Goal: Transaction & Acquisition: Purchase product/service

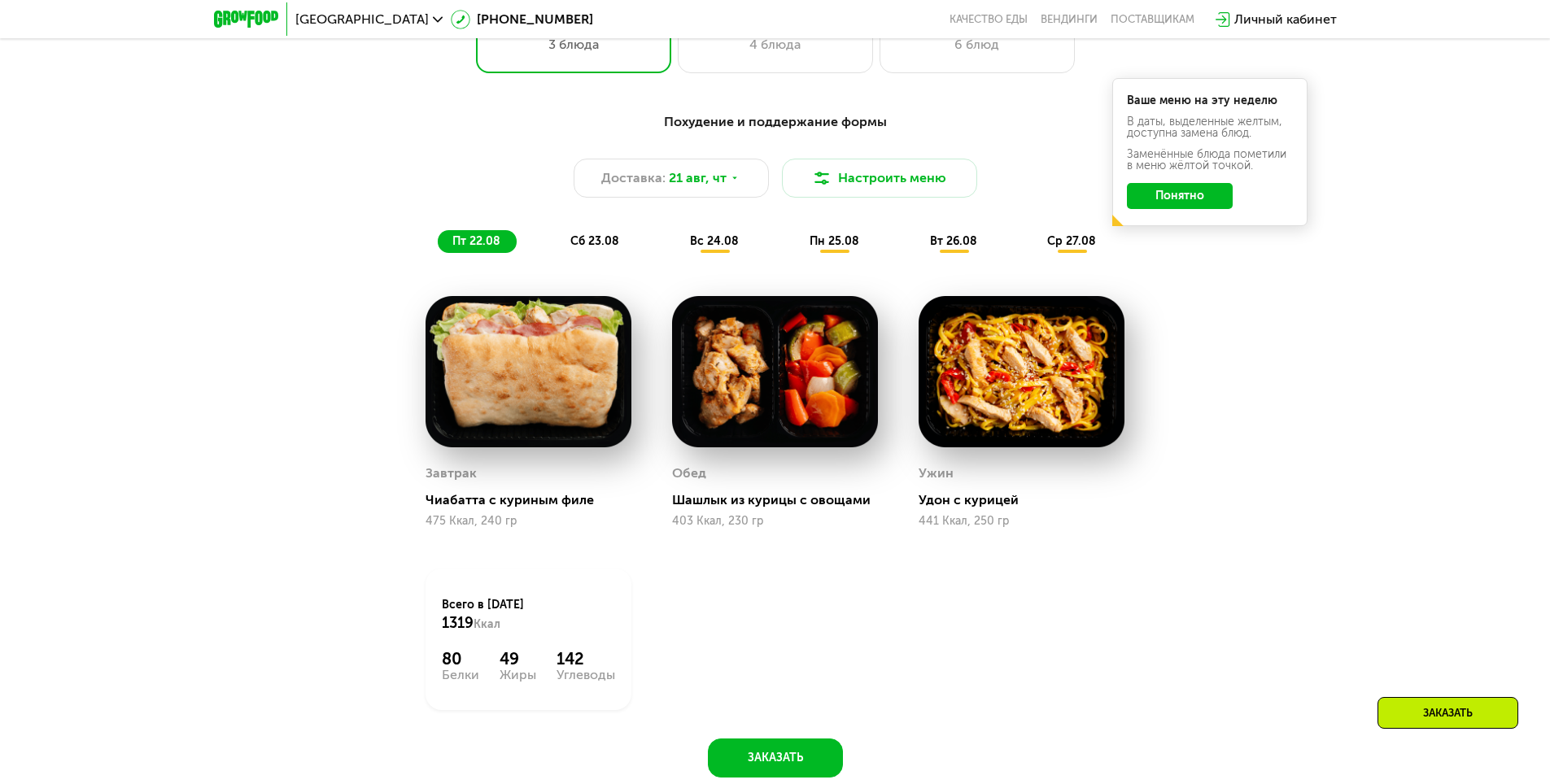
scroll to position [975, 0]
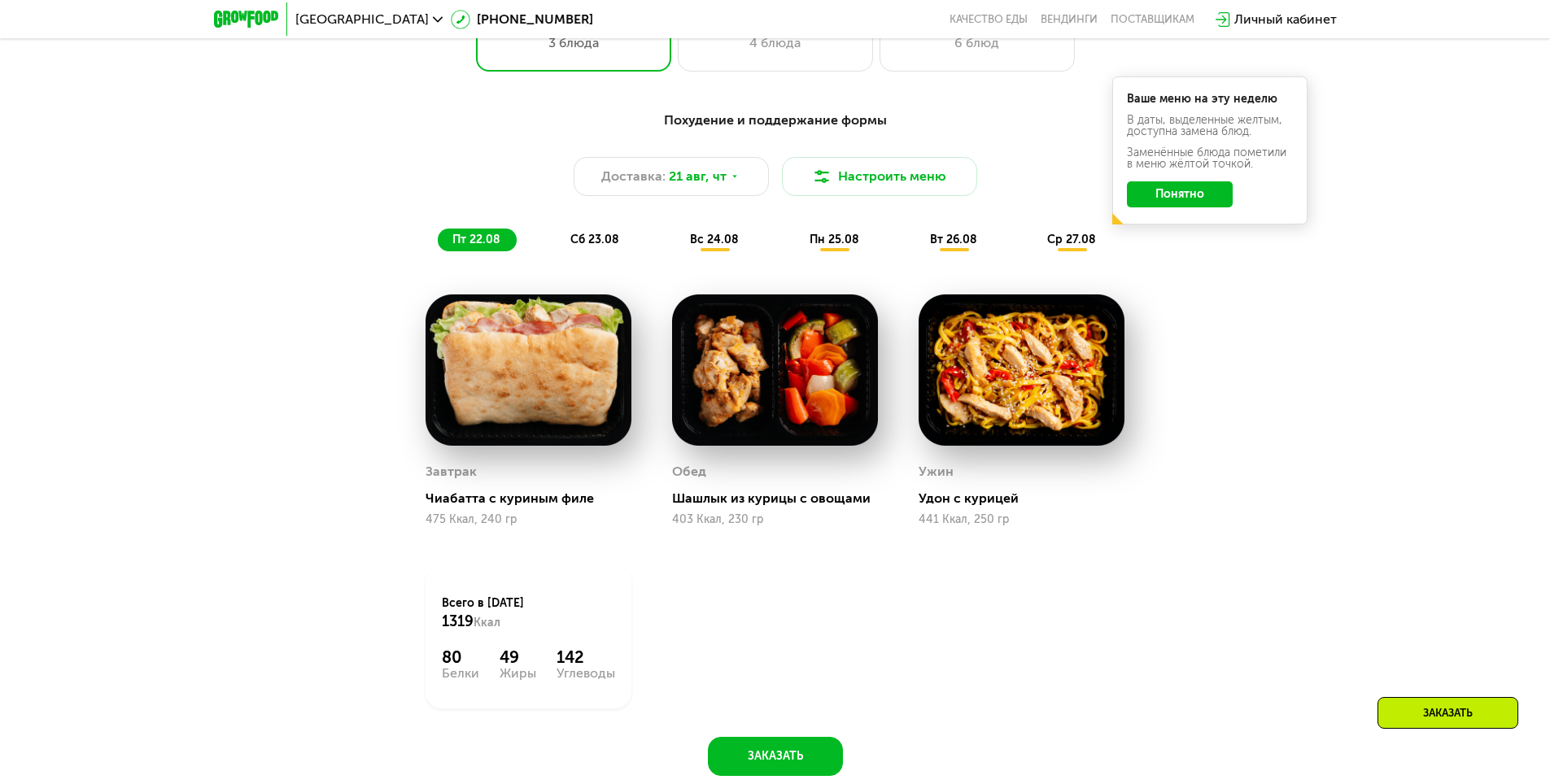
click at [601, 244] on span "сб 23.08" at bounding box center [594, 240] width 48 height 14
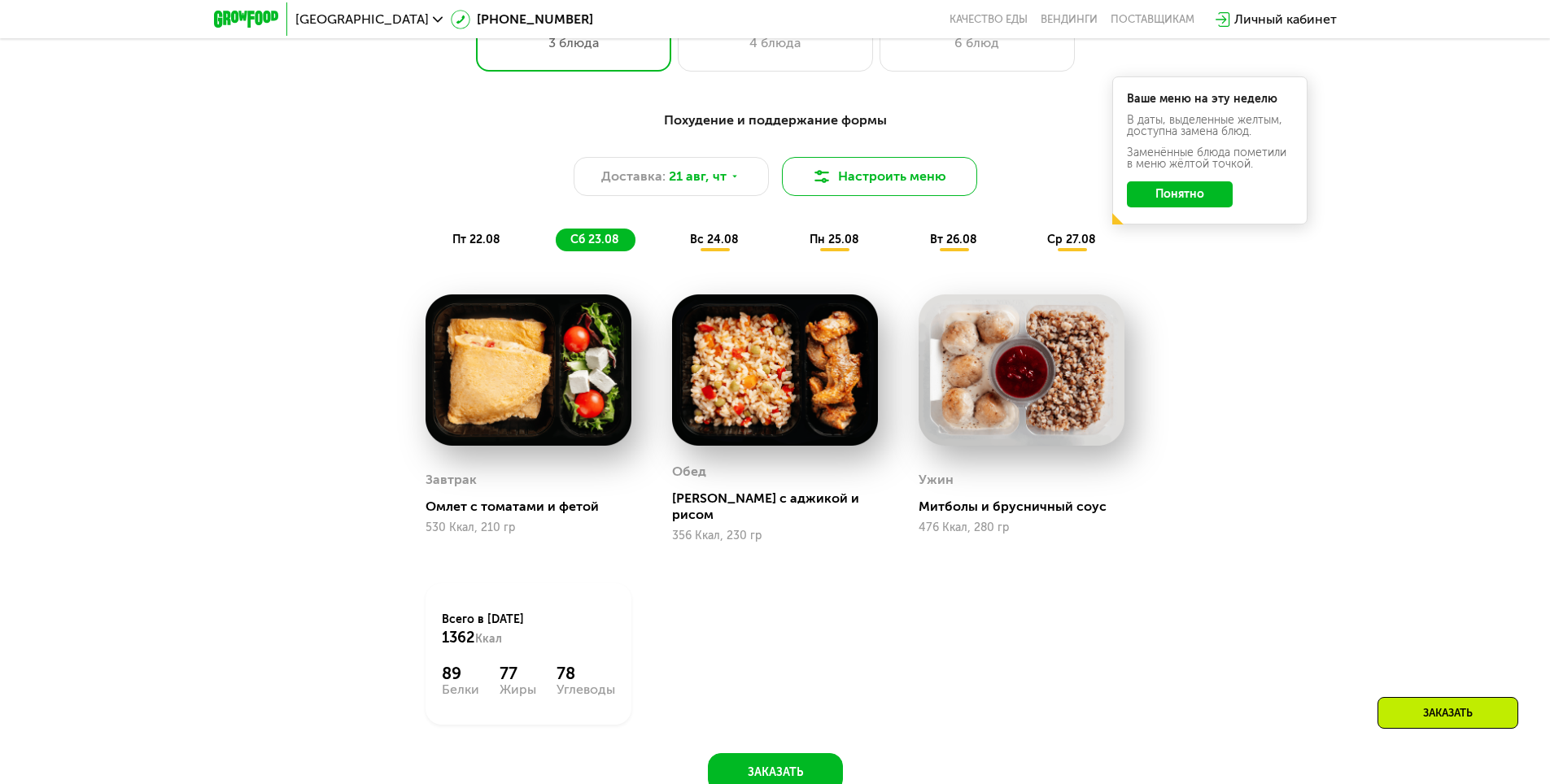
click at [857, 179] on button "Настроить меню" at bounding box center [879, 177] width 195 height 39
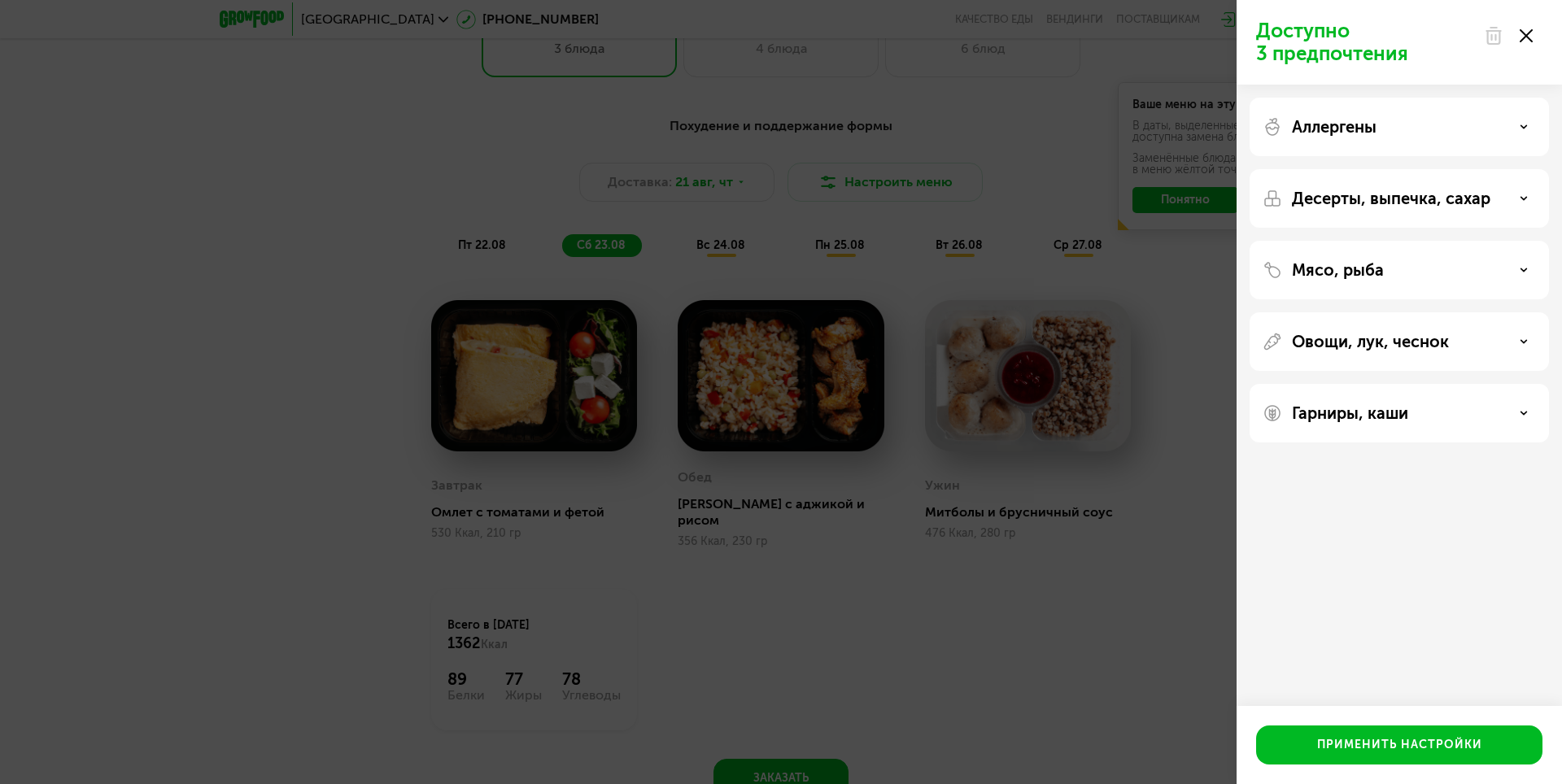
click at [303, 222] on div "Доступно 3 предпочтения Аллергены Десерты, выпечка, сахар Мясо, рыба Овощи, лук…" at bounding box center [781, 392] width 1562 height 784
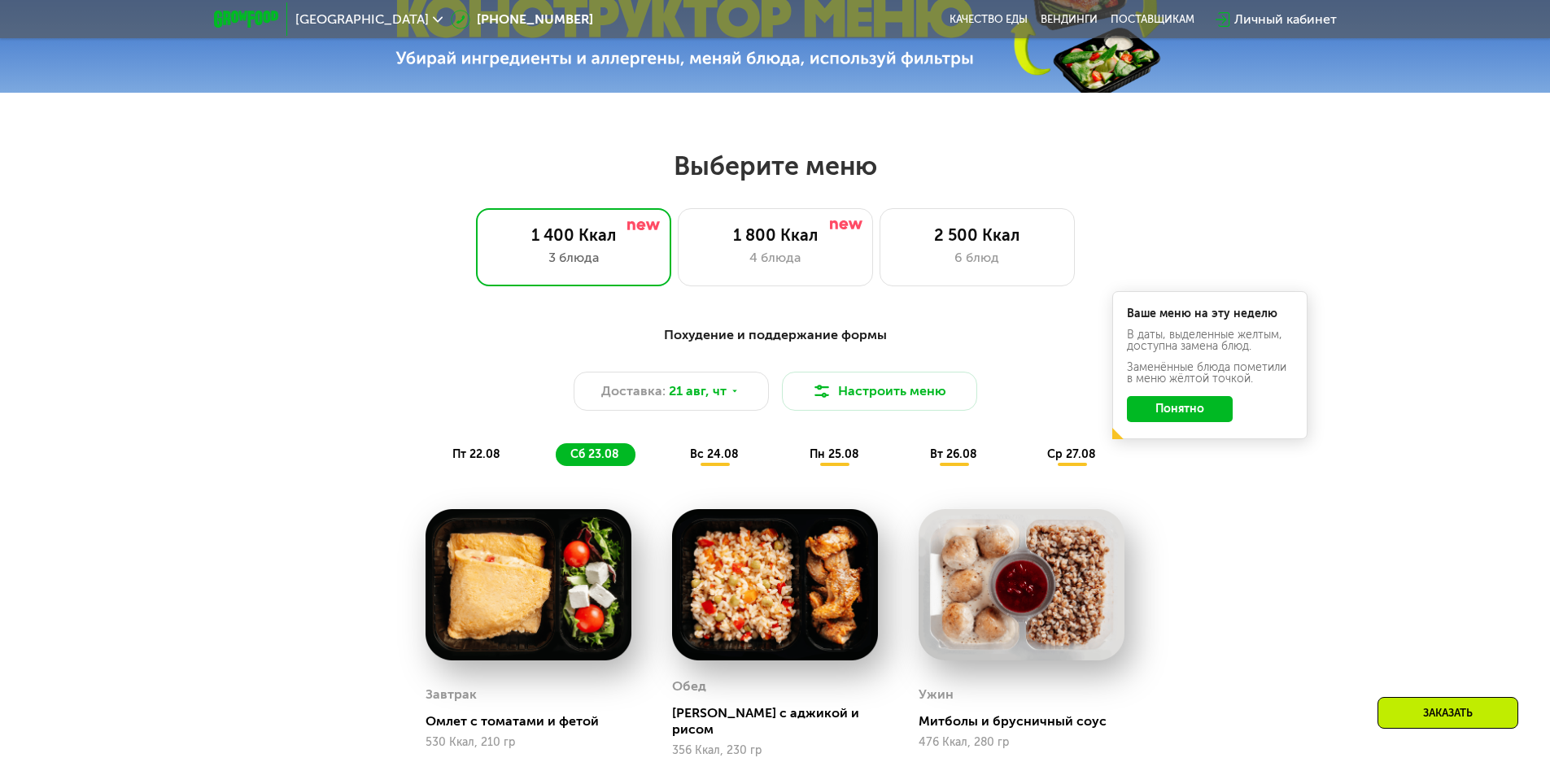
scroll to position [651, 0]
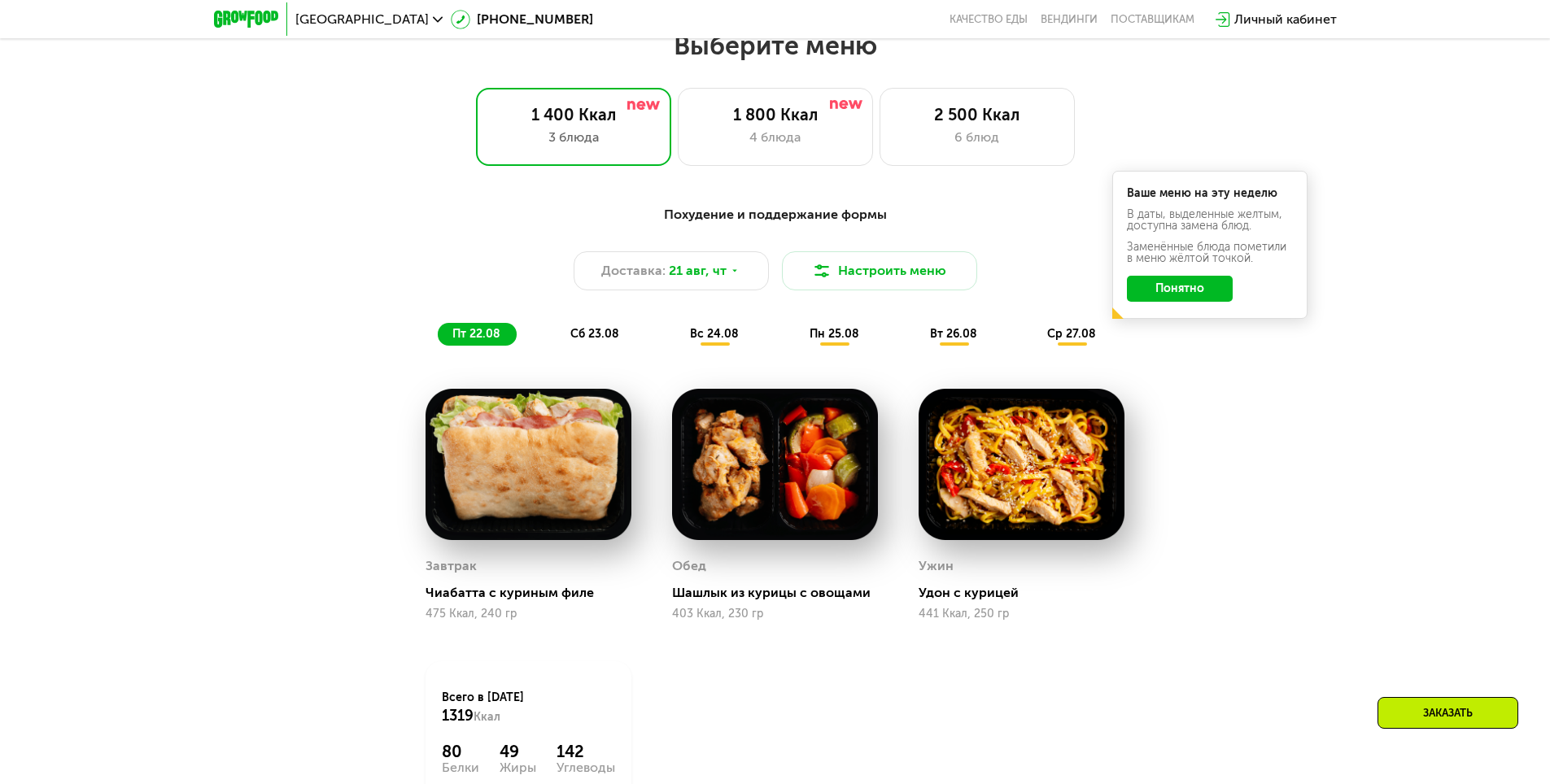
scroll to position [814, 0]
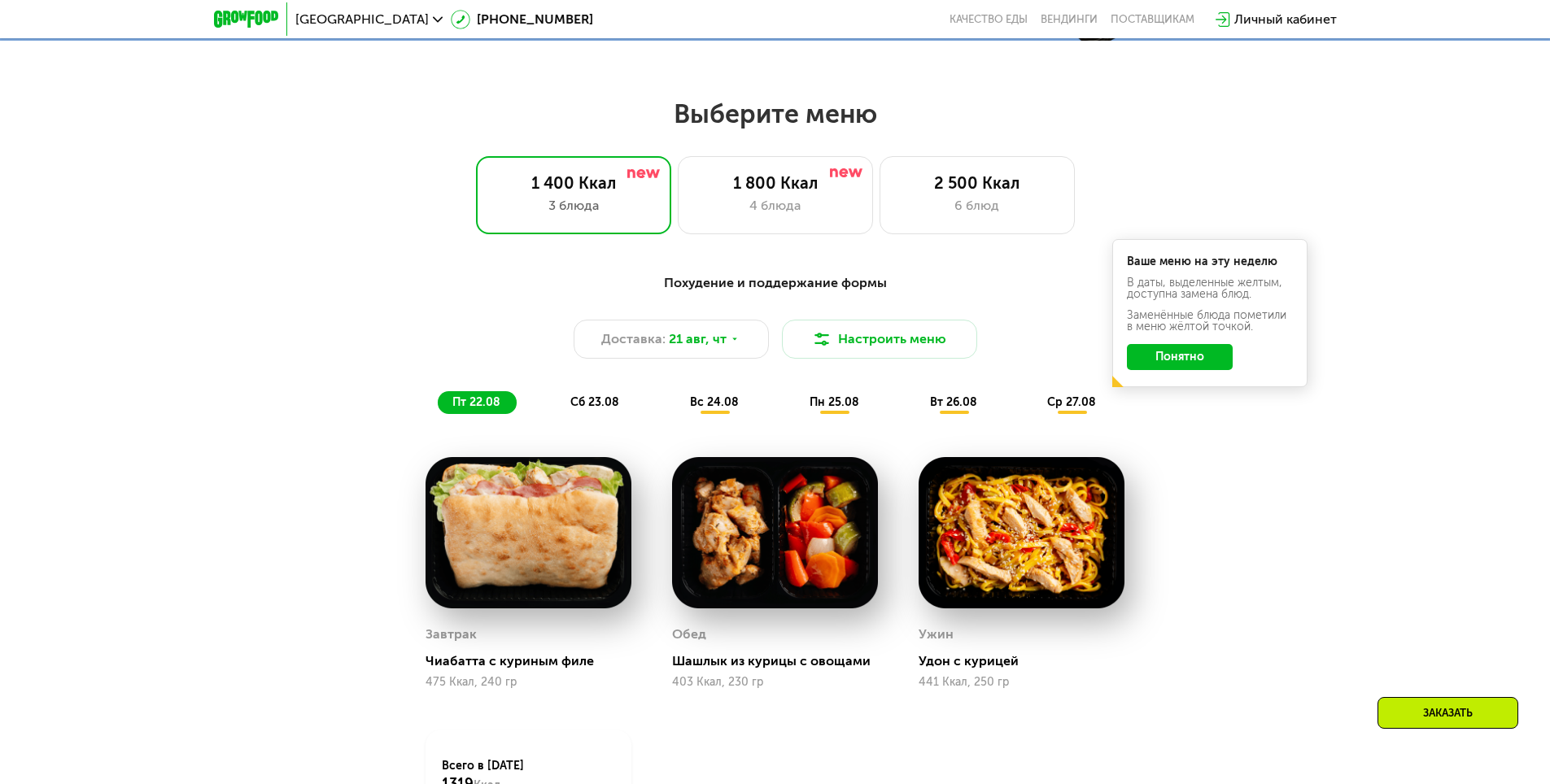
click at [1187, 364] on button "Понятно" at bounding box center [1179, 357] width 106 height 26
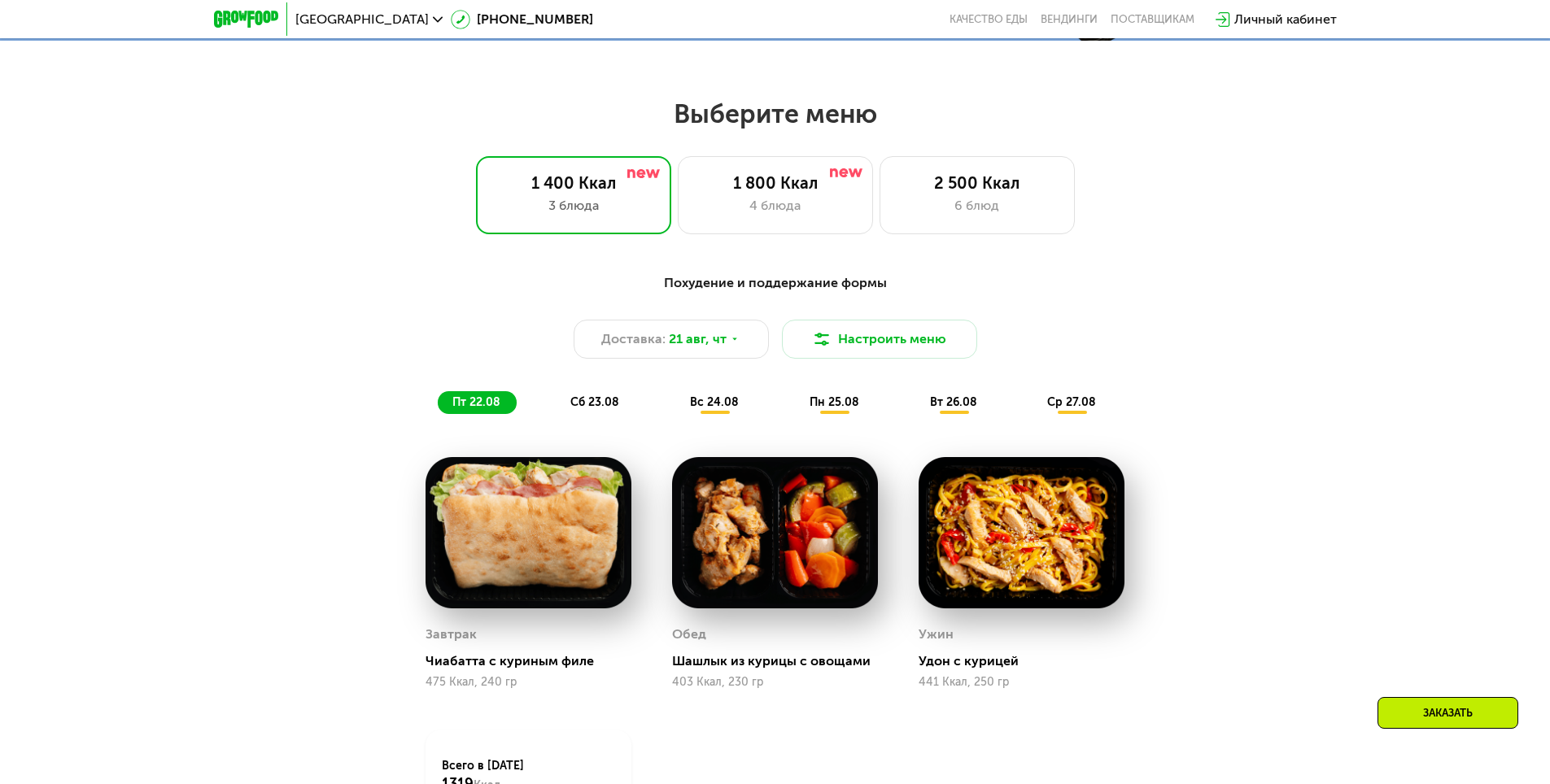
click at [603, 409] on span "сб 23.08" at bounding box center [594, 402] width 48 height 14
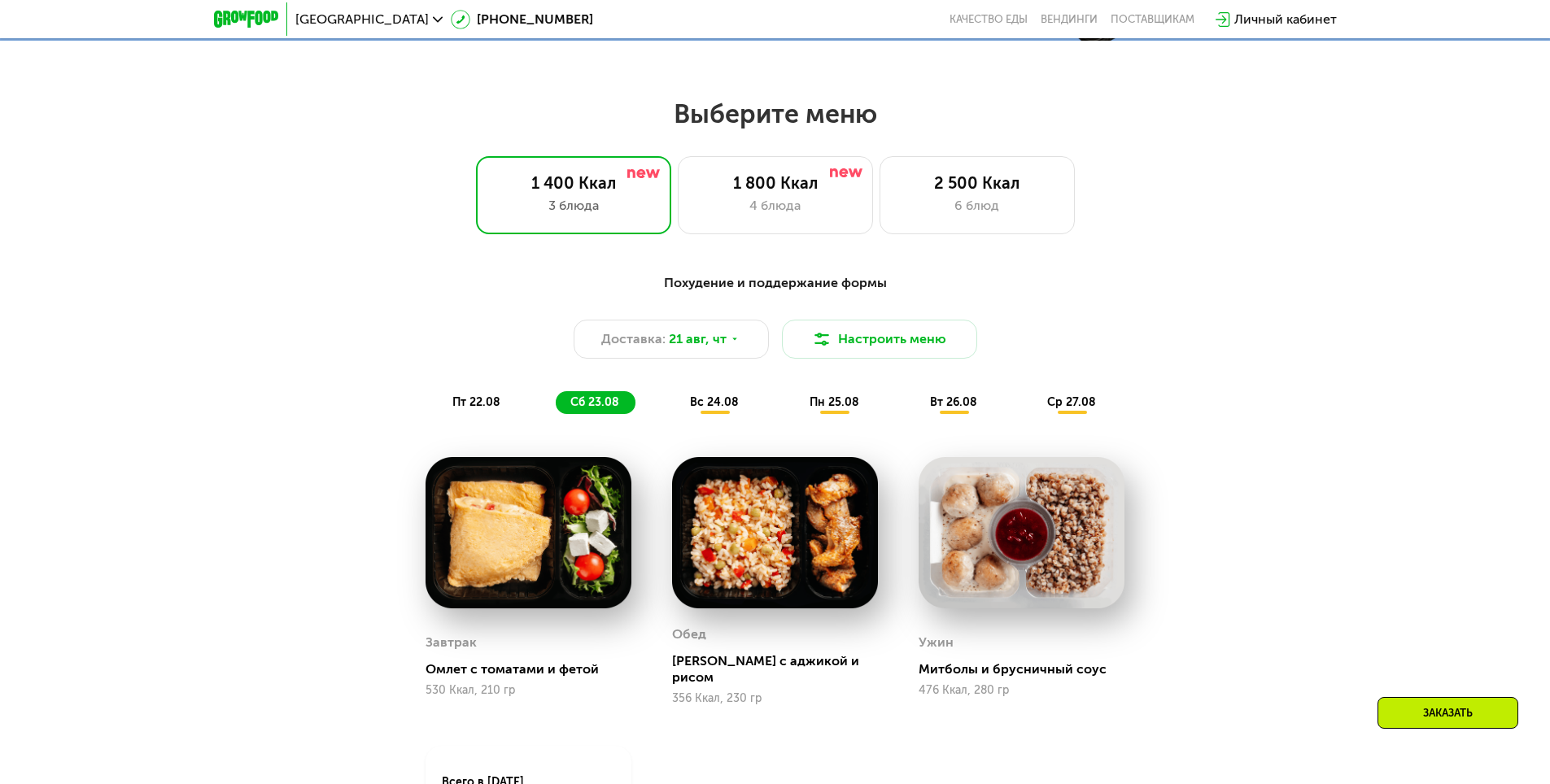
click at [466, 403] on span "пт 22.08" at bounding box center [476, 402] width 48 height 14
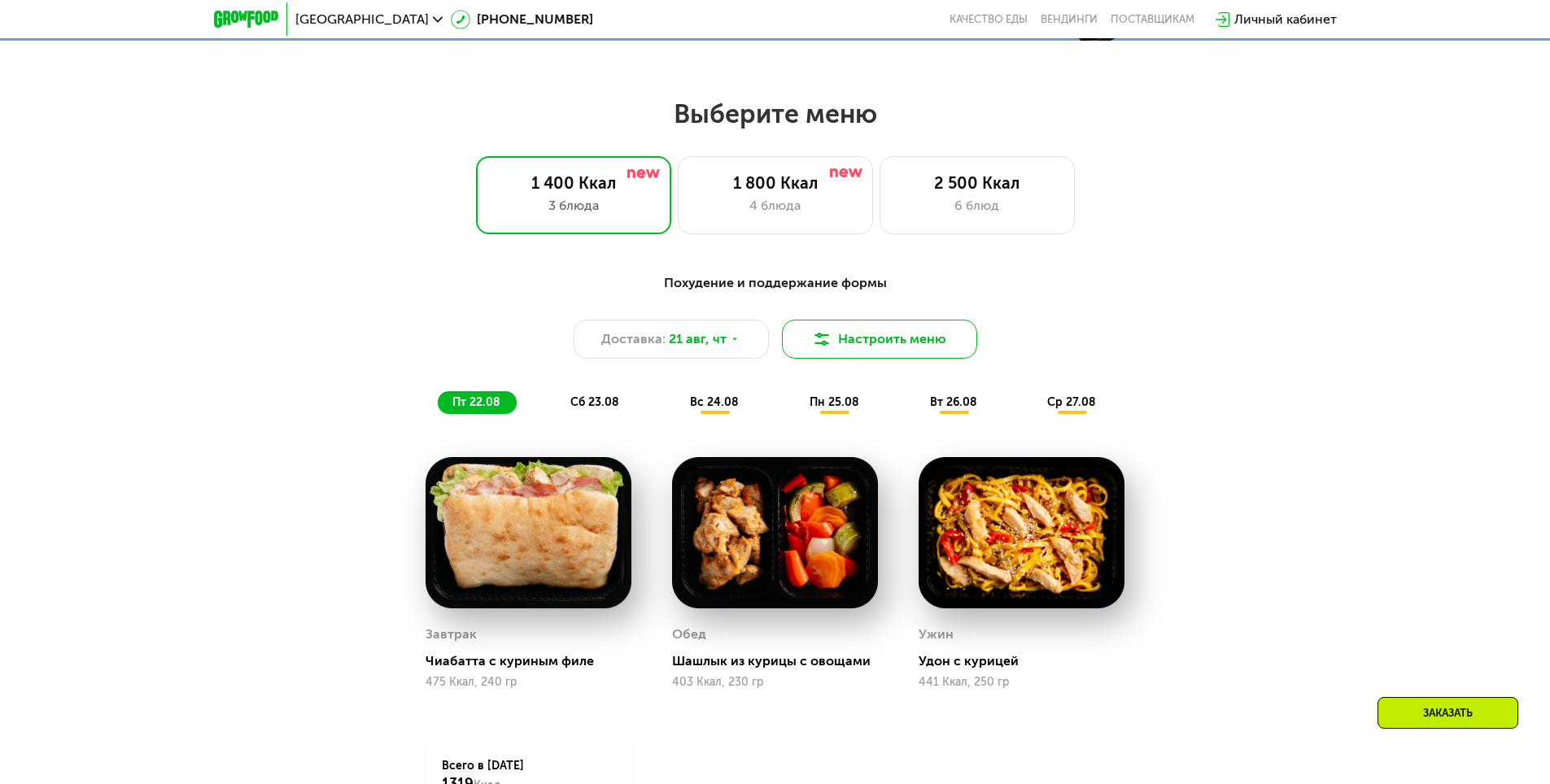
click at [862, 344] on button "Настроить меню" at bounding box center [879, 339] width 195 height 39
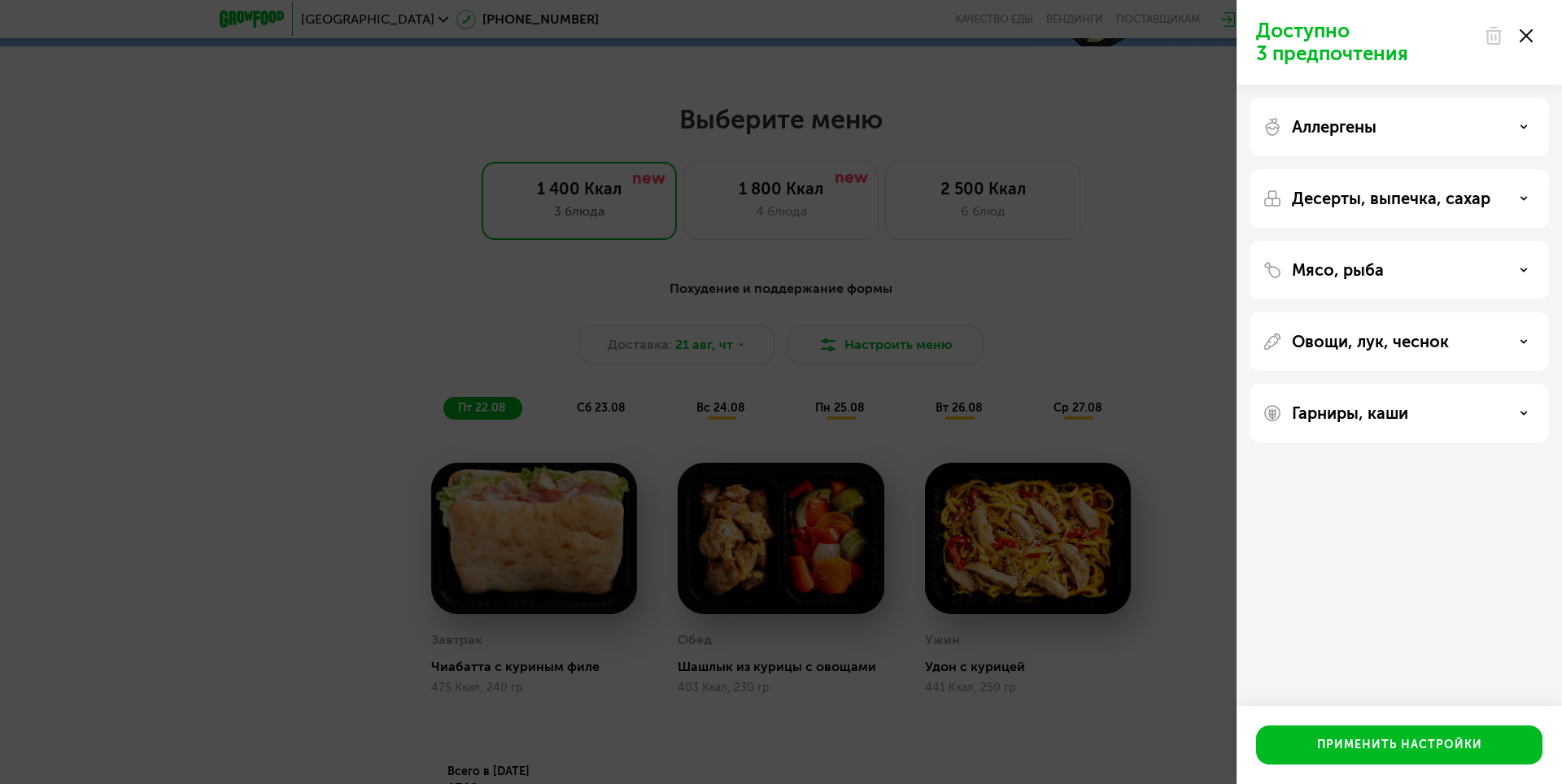
click at [129, 289] on div "Доступно 3 предпочтения Аллергены Десерты, выпечка, сахар Мясо, рыба Овощи, лук…" at bounding box center [781, 392] width 1562 height 784
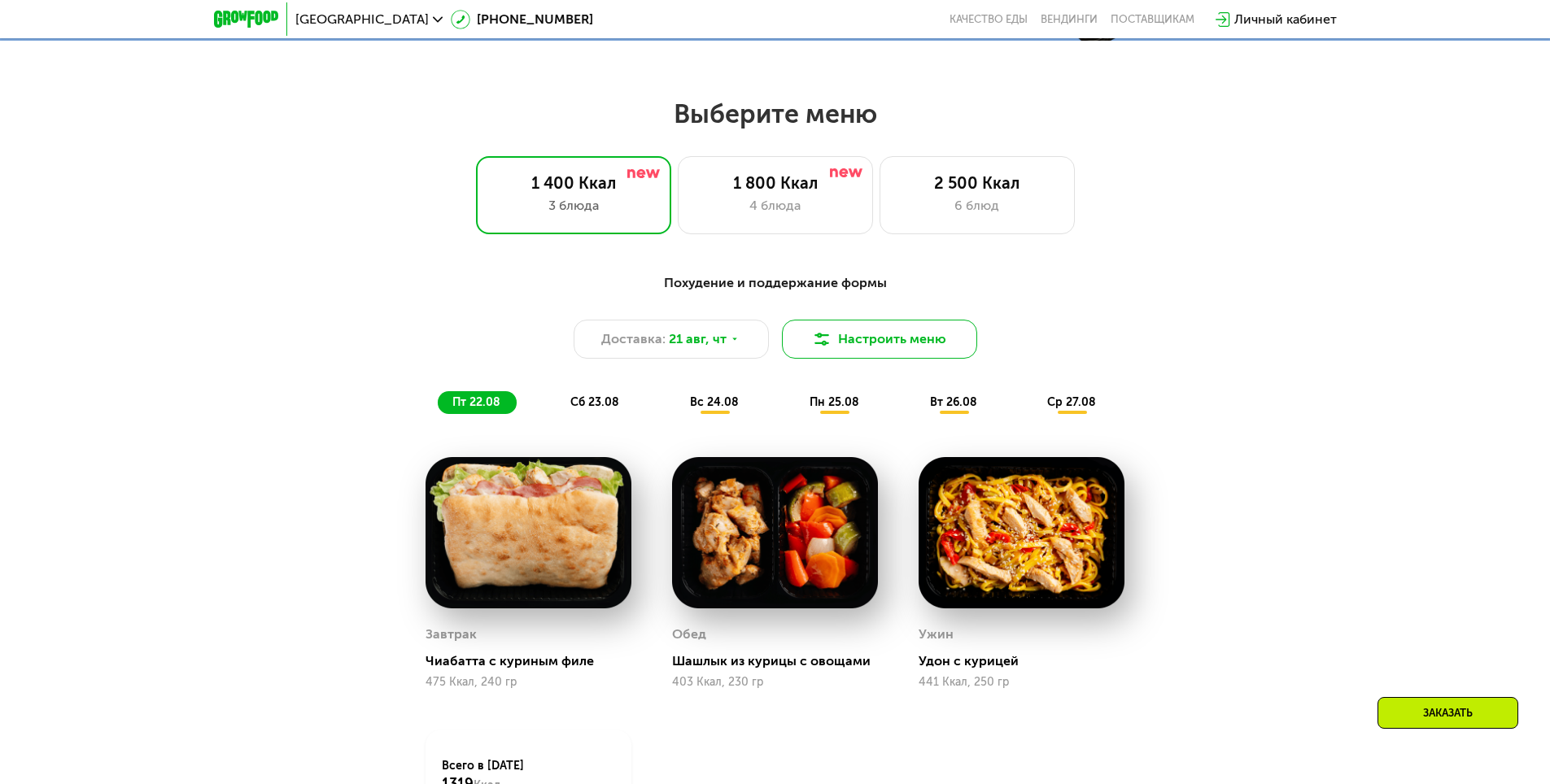
click at [864, 346] on button "Настроить меню" at bounding box center [879, 339] width 195 height 39
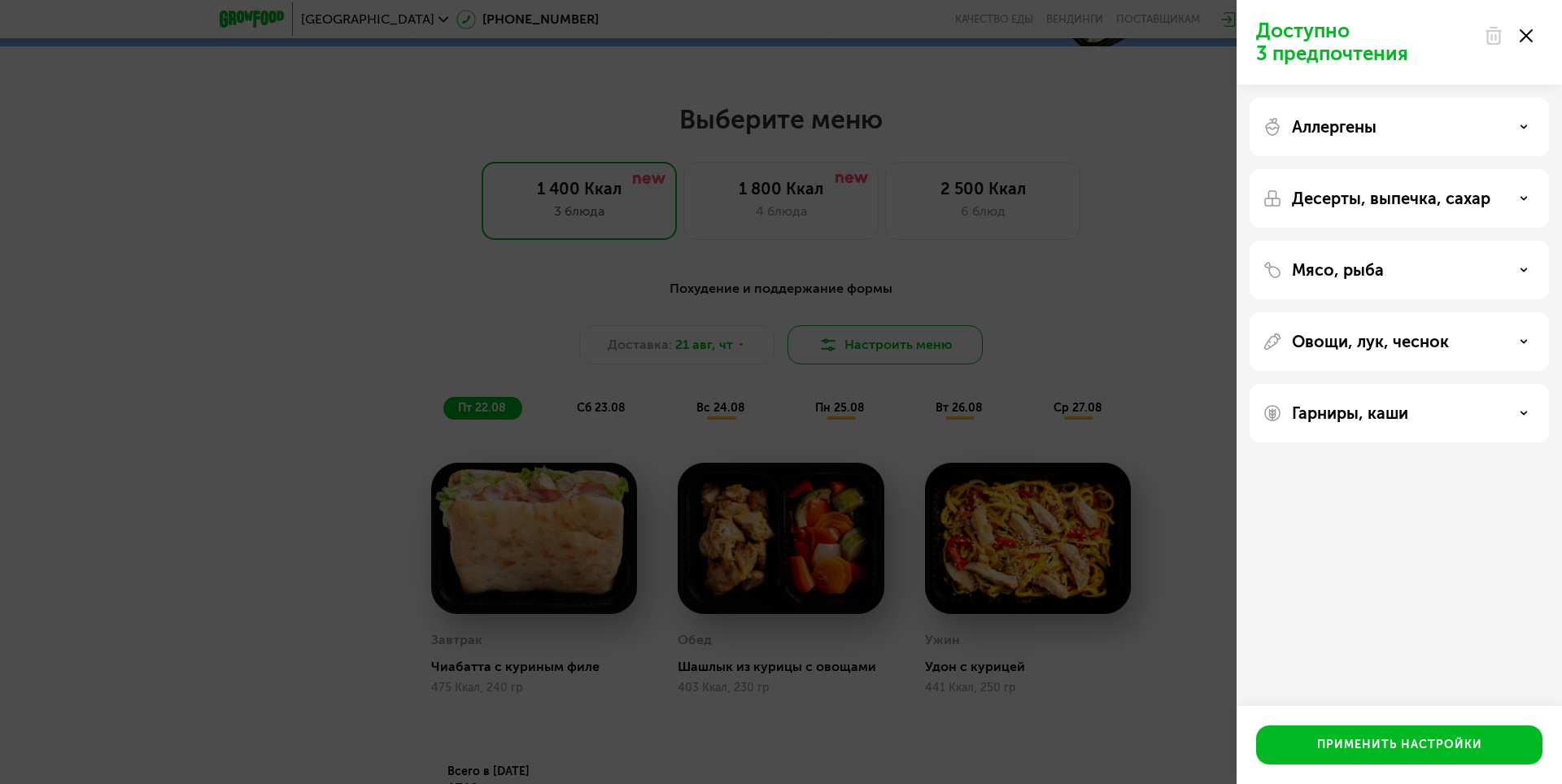
click at [864, 346] on div "Доступно 3 предпочтения Аллергены Десерты, выпечка, сахар Мясо, рыба Овощи, лук…" at bounding box center [781, 392] width 1562 height 784
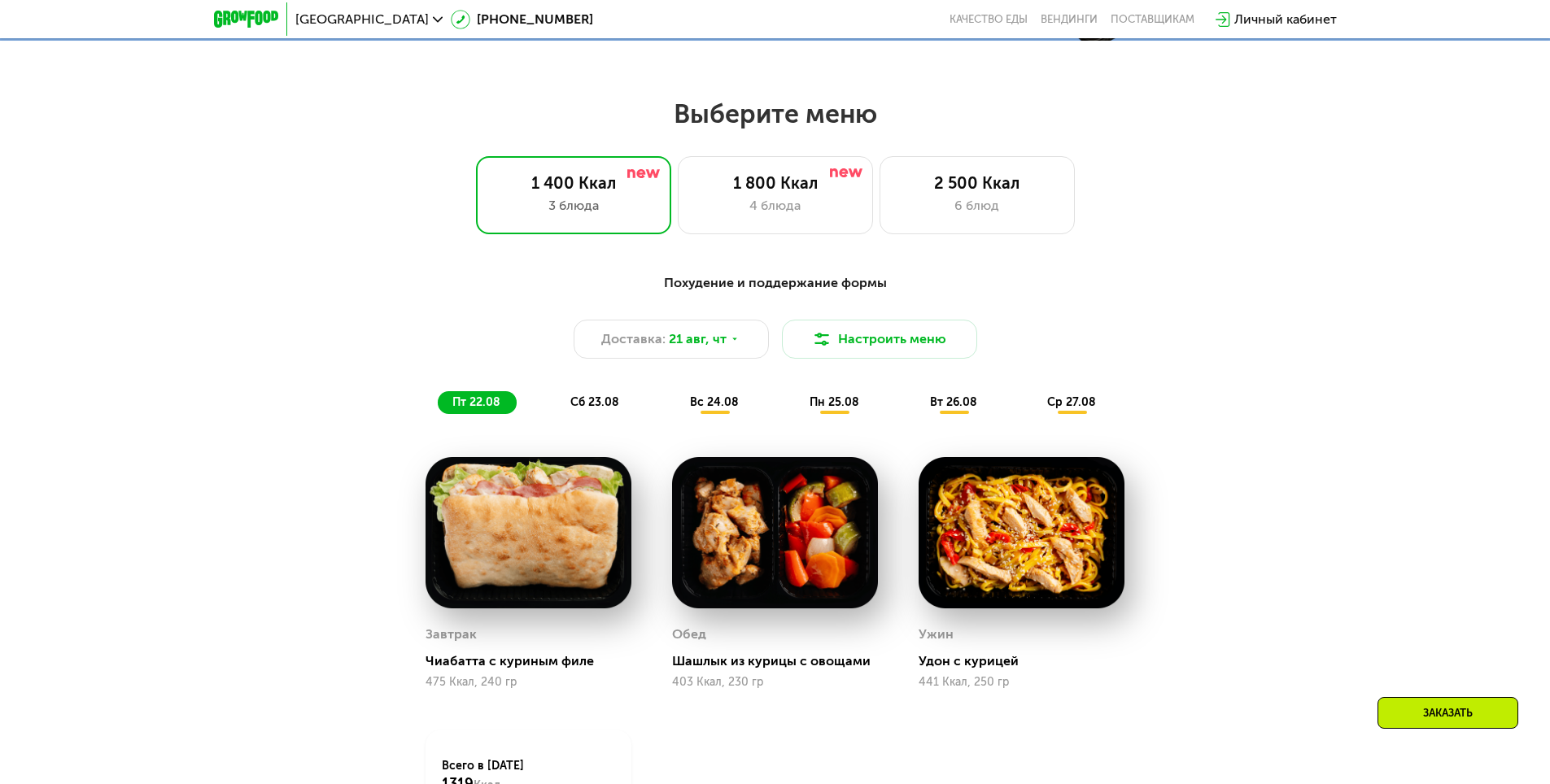
click at [713, 407] on span "вс 24.08" at bounding box center [713, 402] width 48 height 14
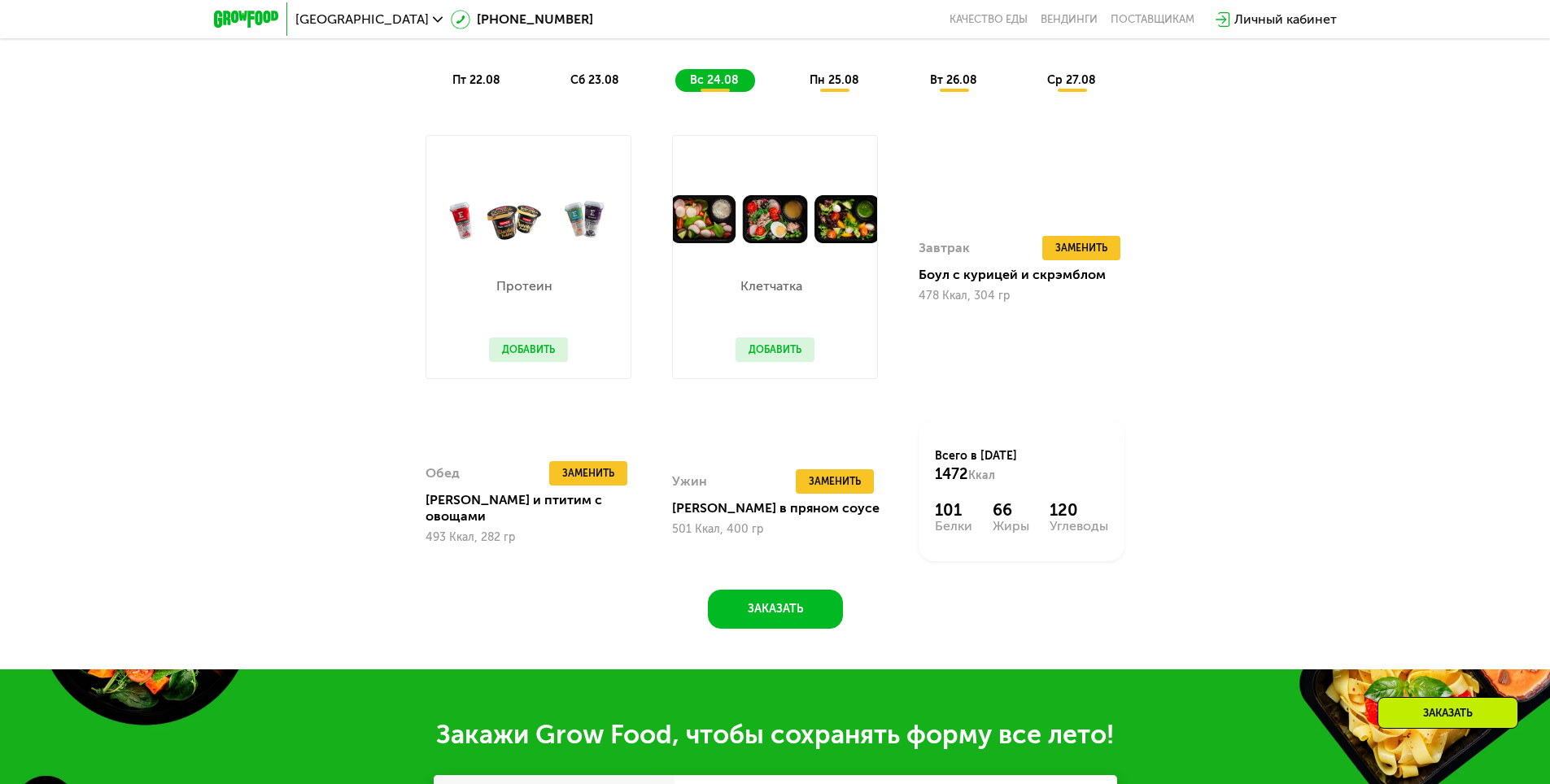
scroll to position [1138, 0]
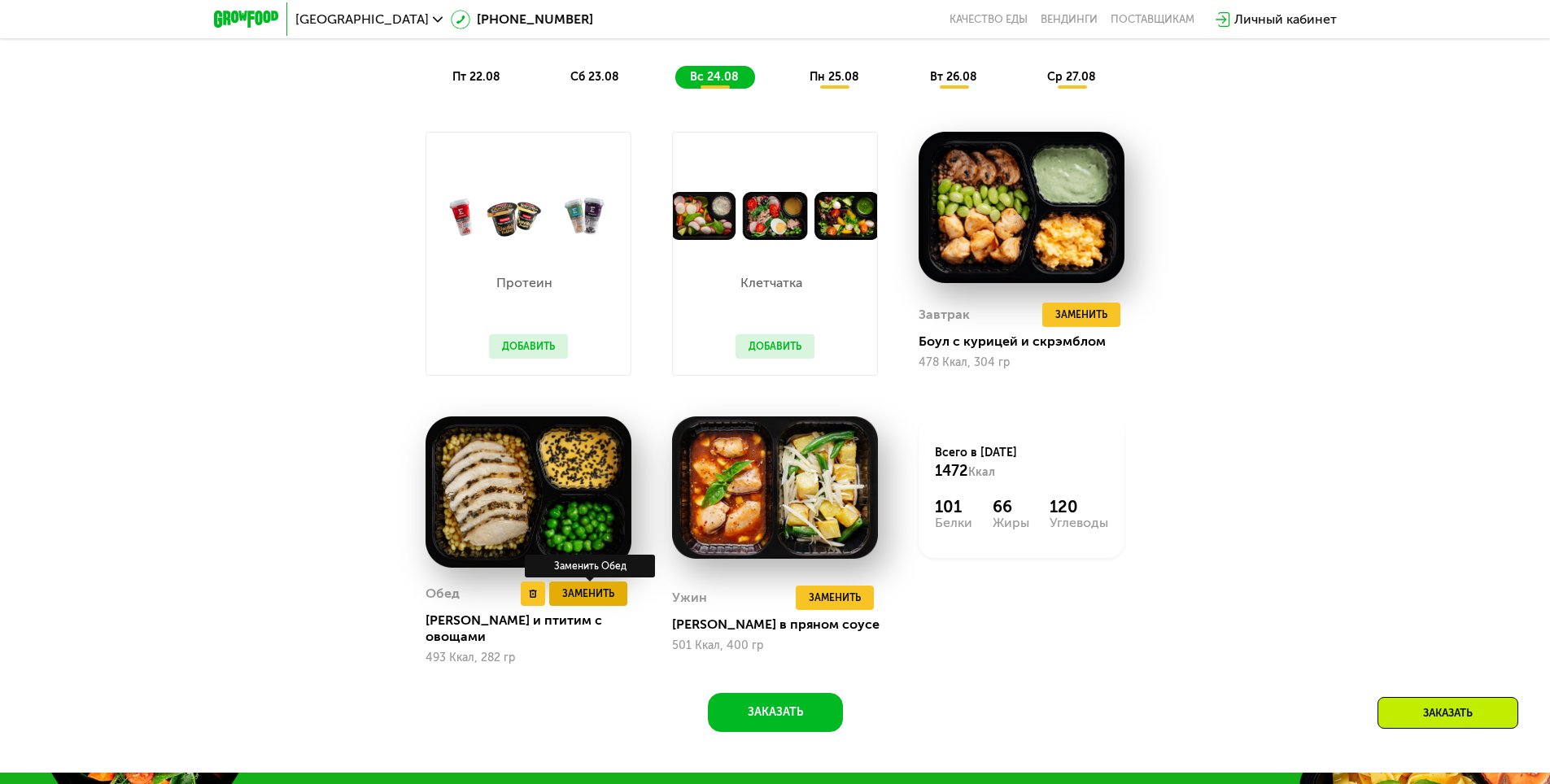
click at [584, 598] on span "Заменить" at bounding box center [588, 594] width 52 height 16
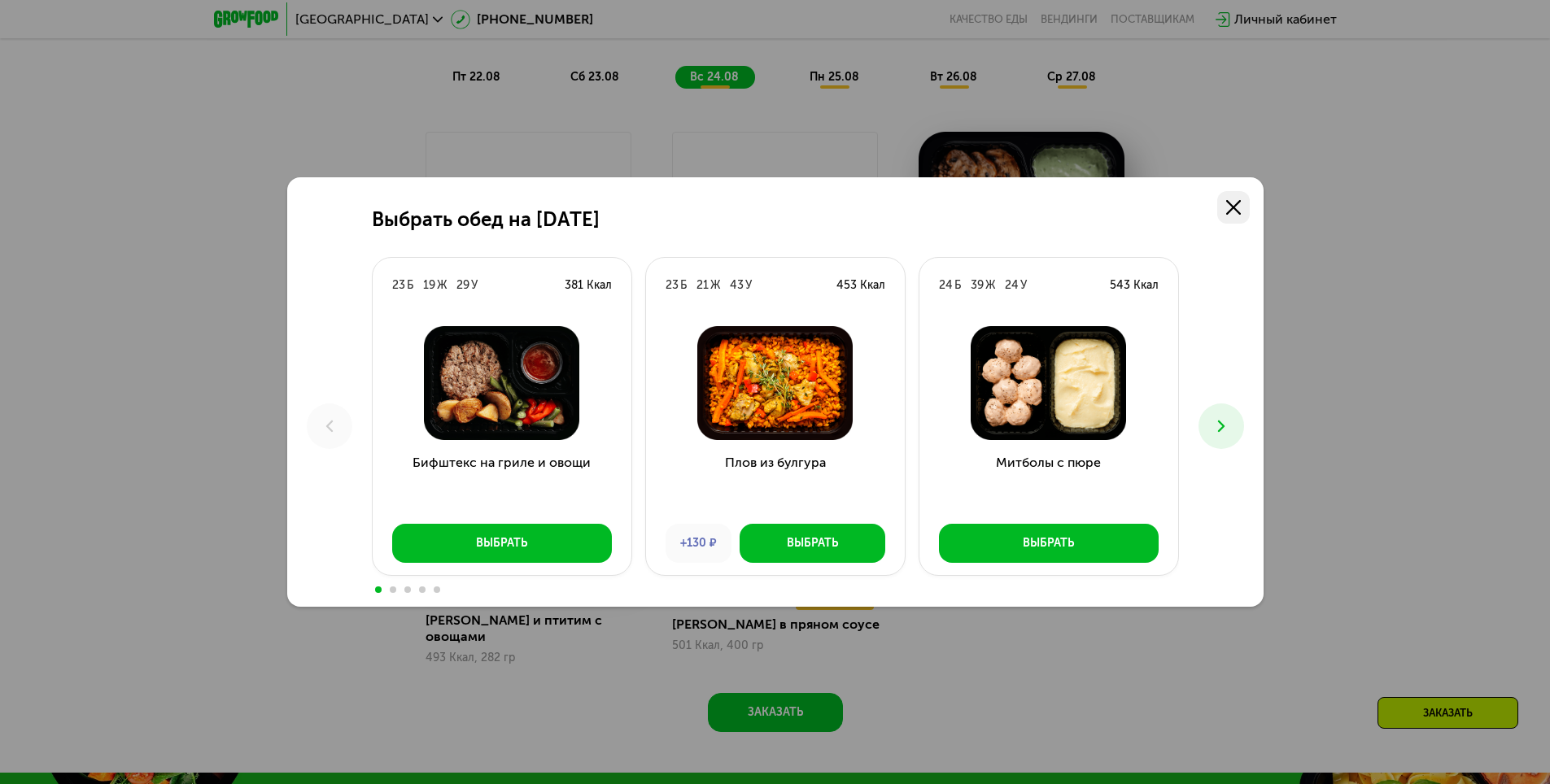
click at [1231, 206] on use at bounding box center [1233, 207] width 15 height 15
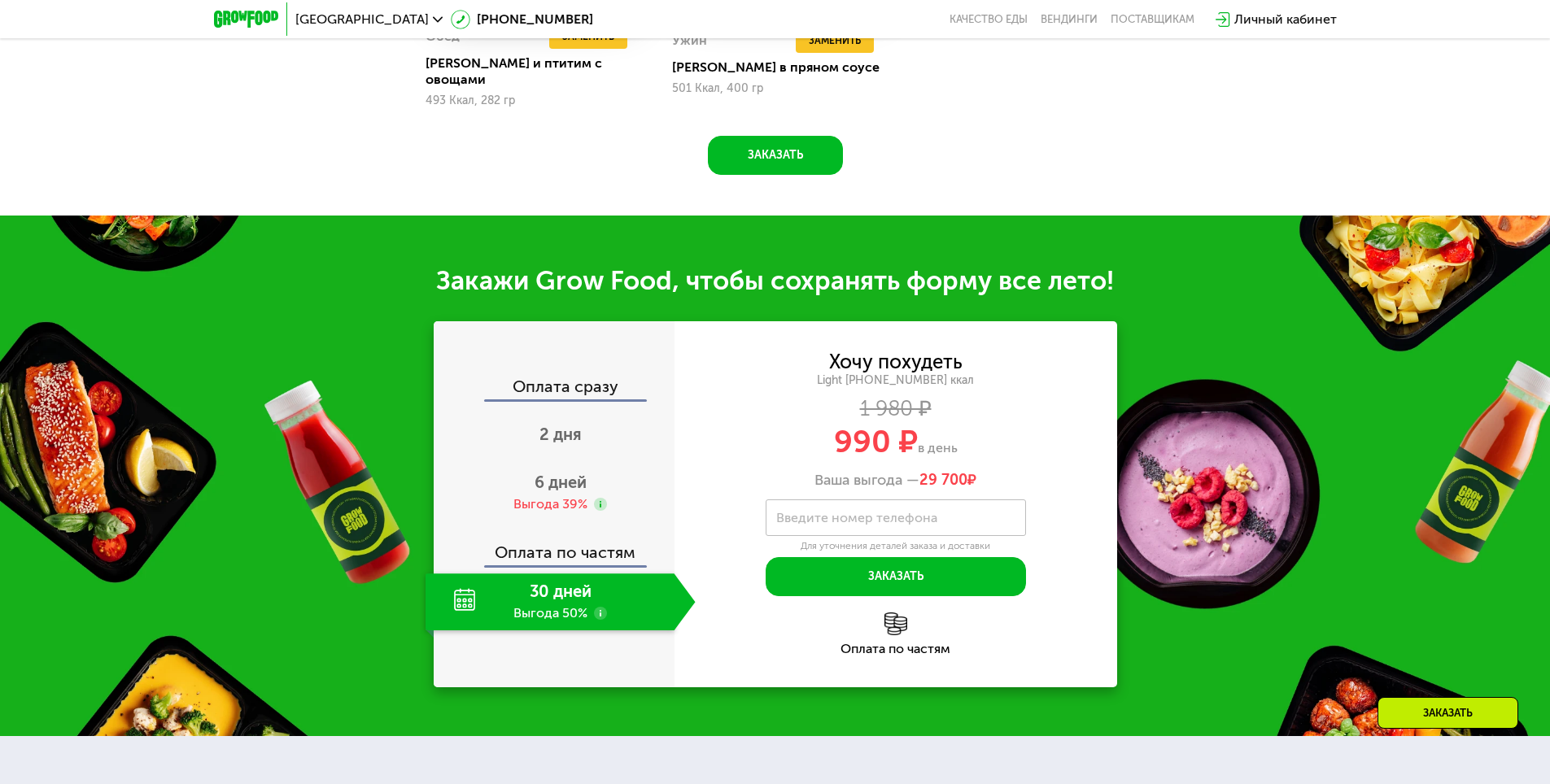
scroll to position [1789, 0]
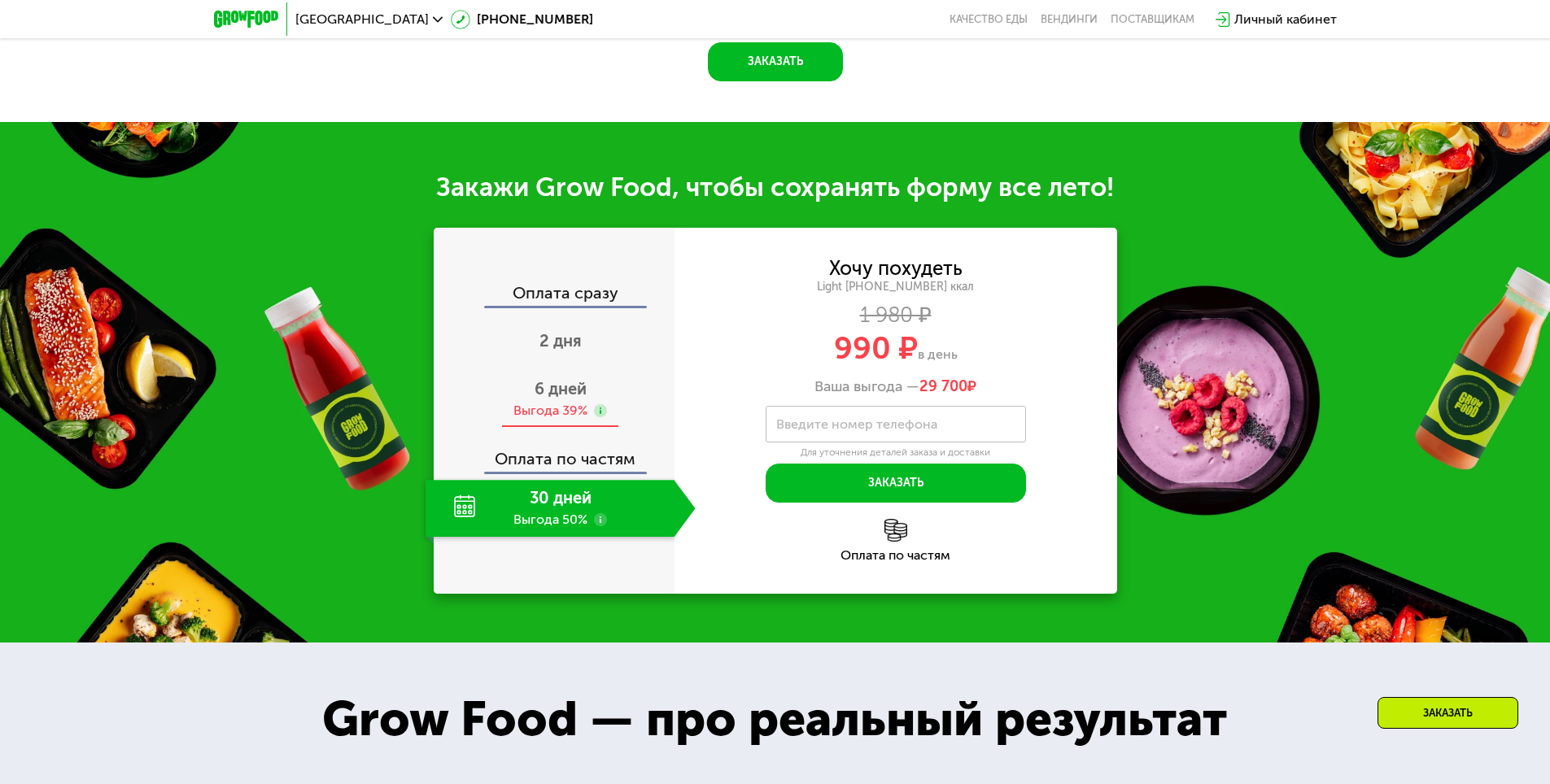
click at [562, 401] on div "Выгода 39%" at bounding box center [550, 410] width 74 height 18
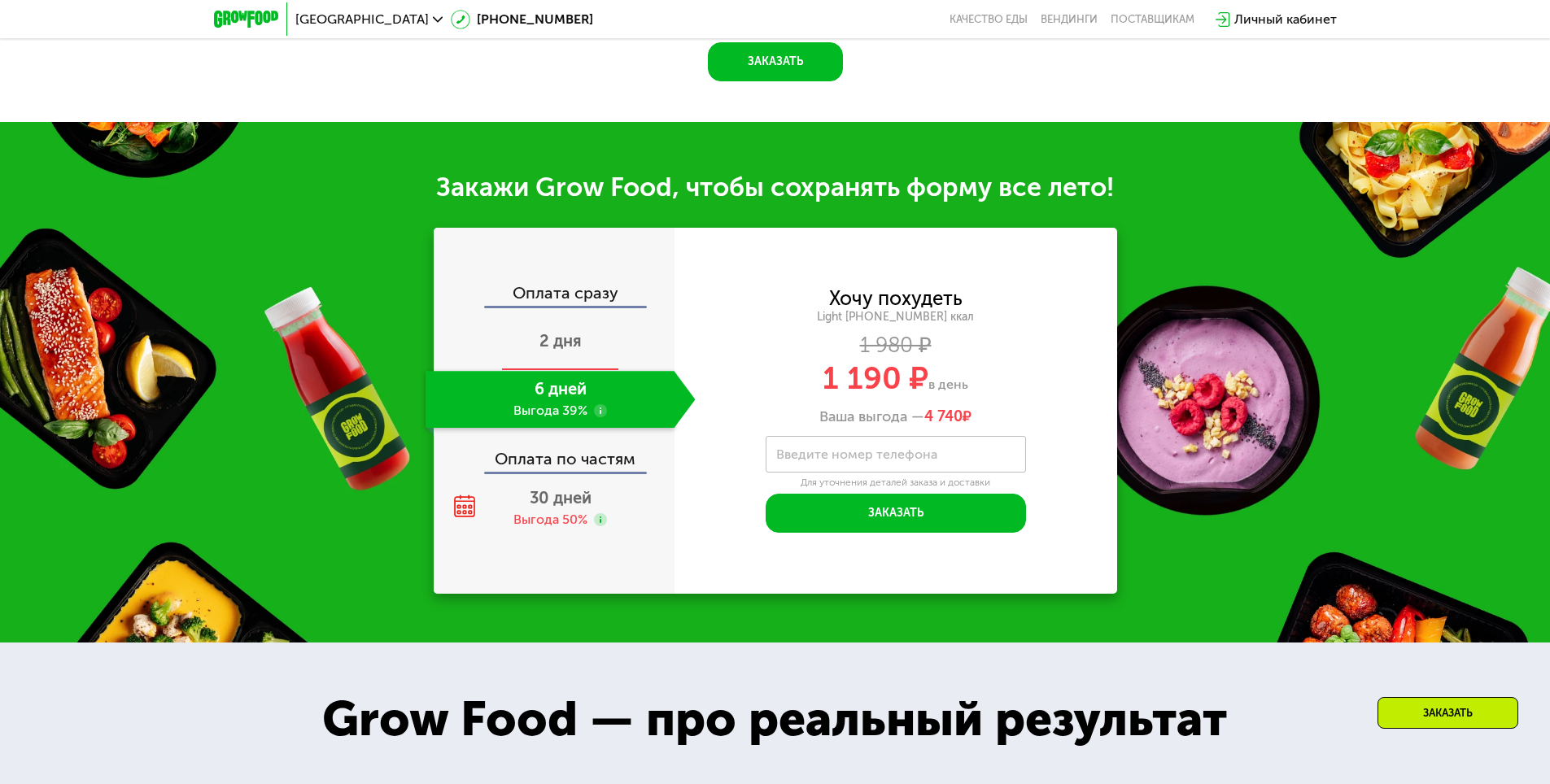
click at [559, 331] on span "2 дня" at bounding box center [560, 341] width 42 height 20
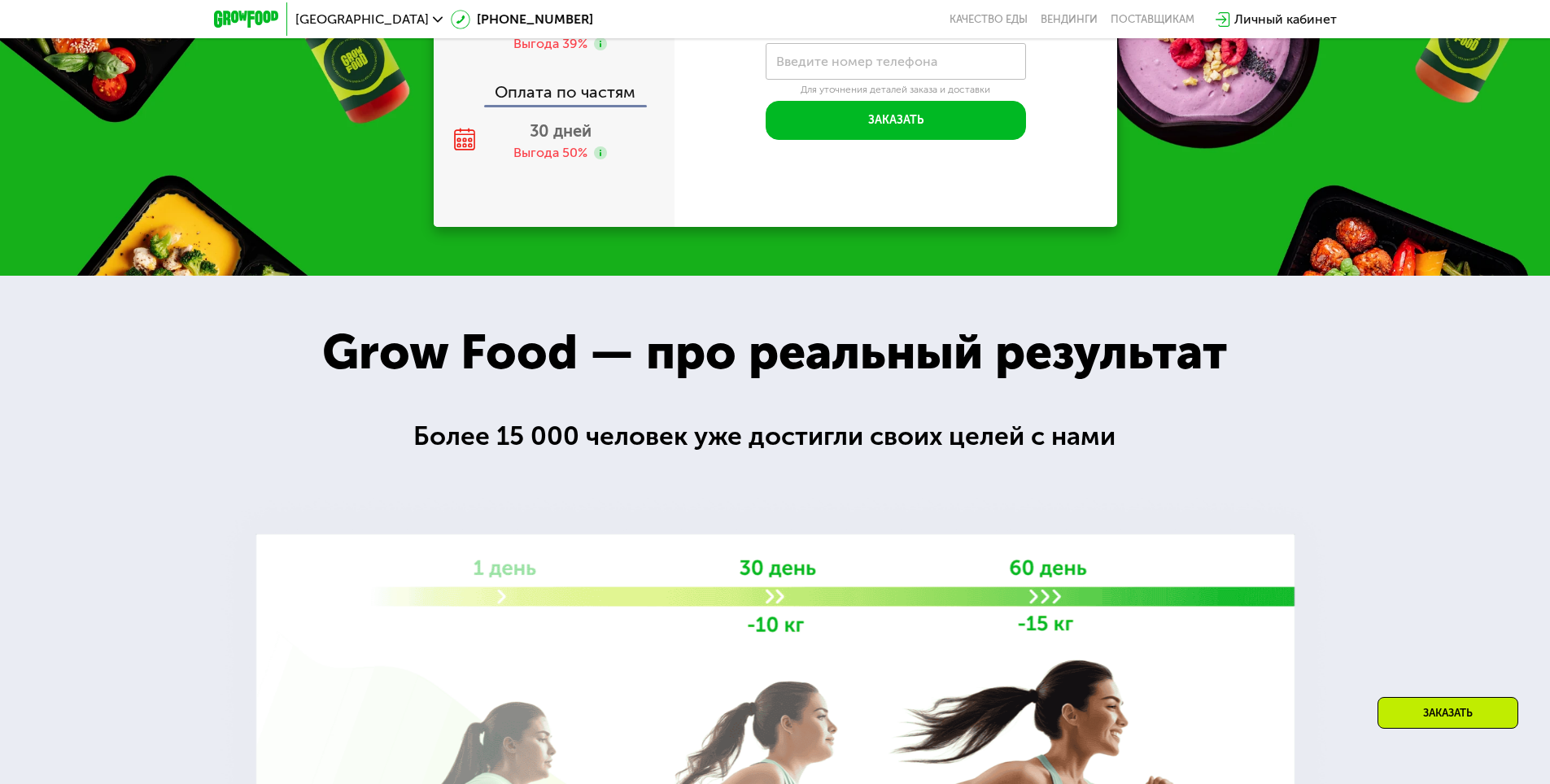
scroll to position [1686, 0]
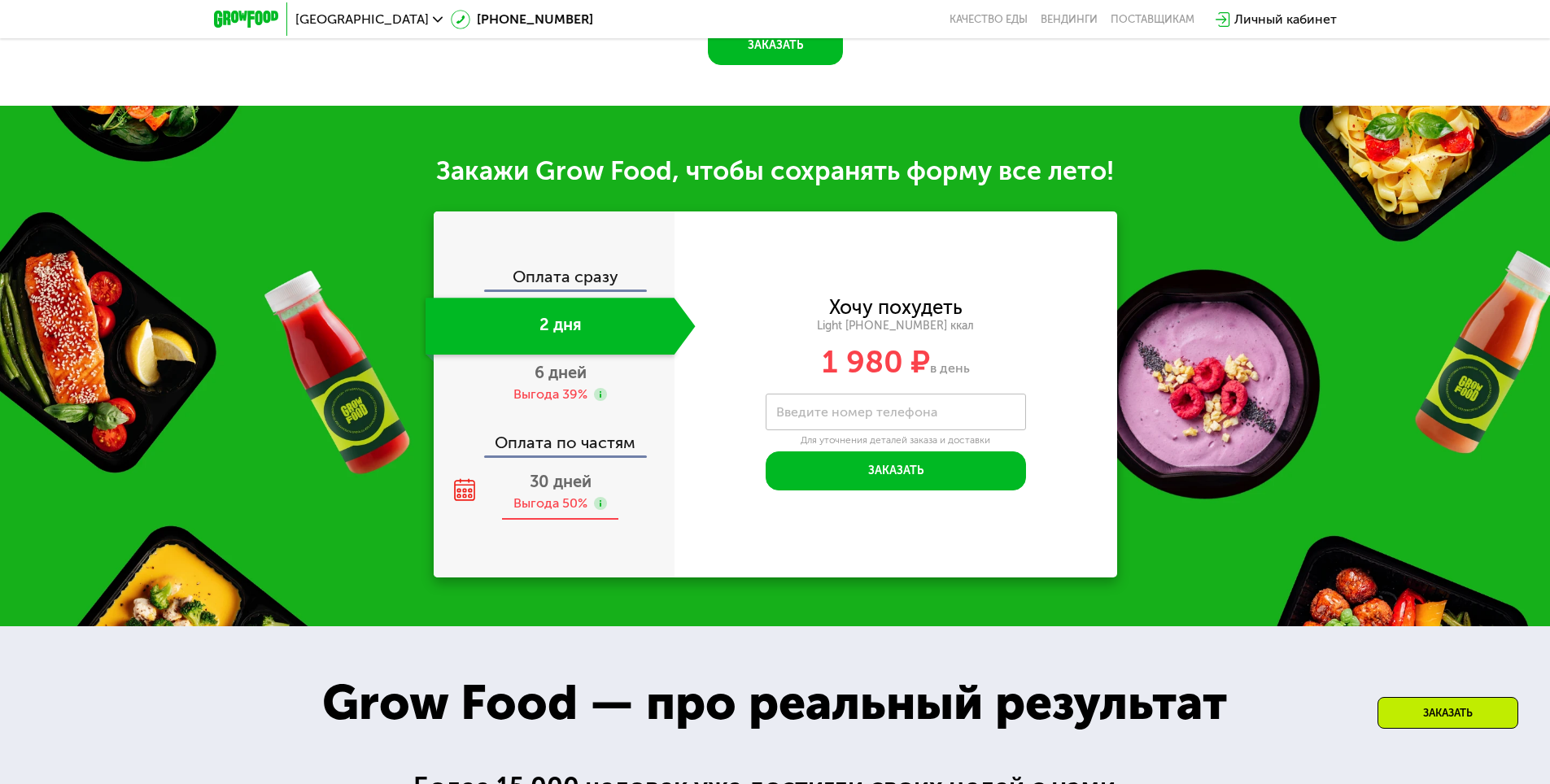
click at [571, 498] on div "30 дней Выгода 50%" at bounding box center [560, 492] width 270 height 57
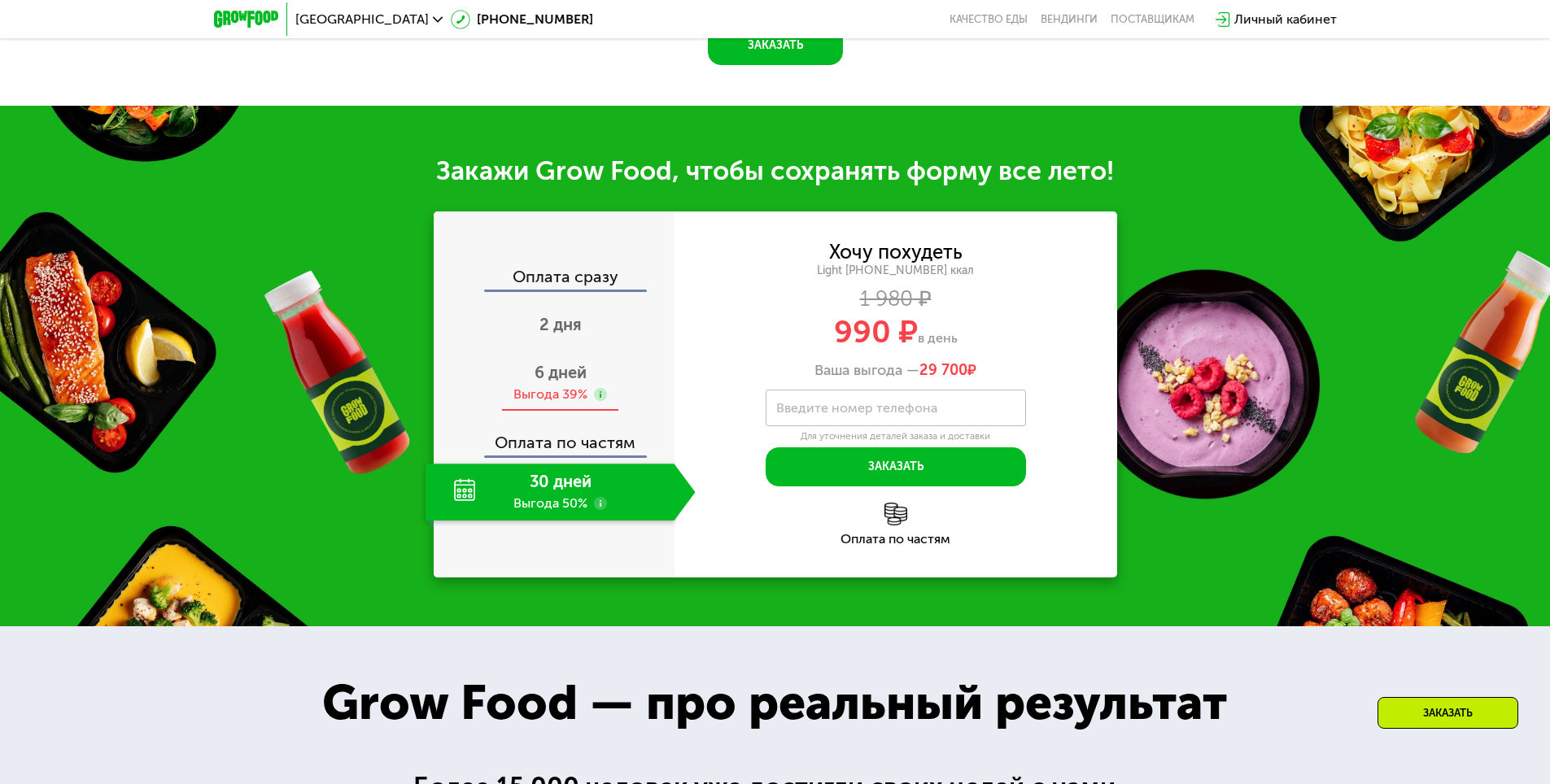
click at [570, 379] on span "6 дней" at bounding box center [560, 373] width 52 height 20
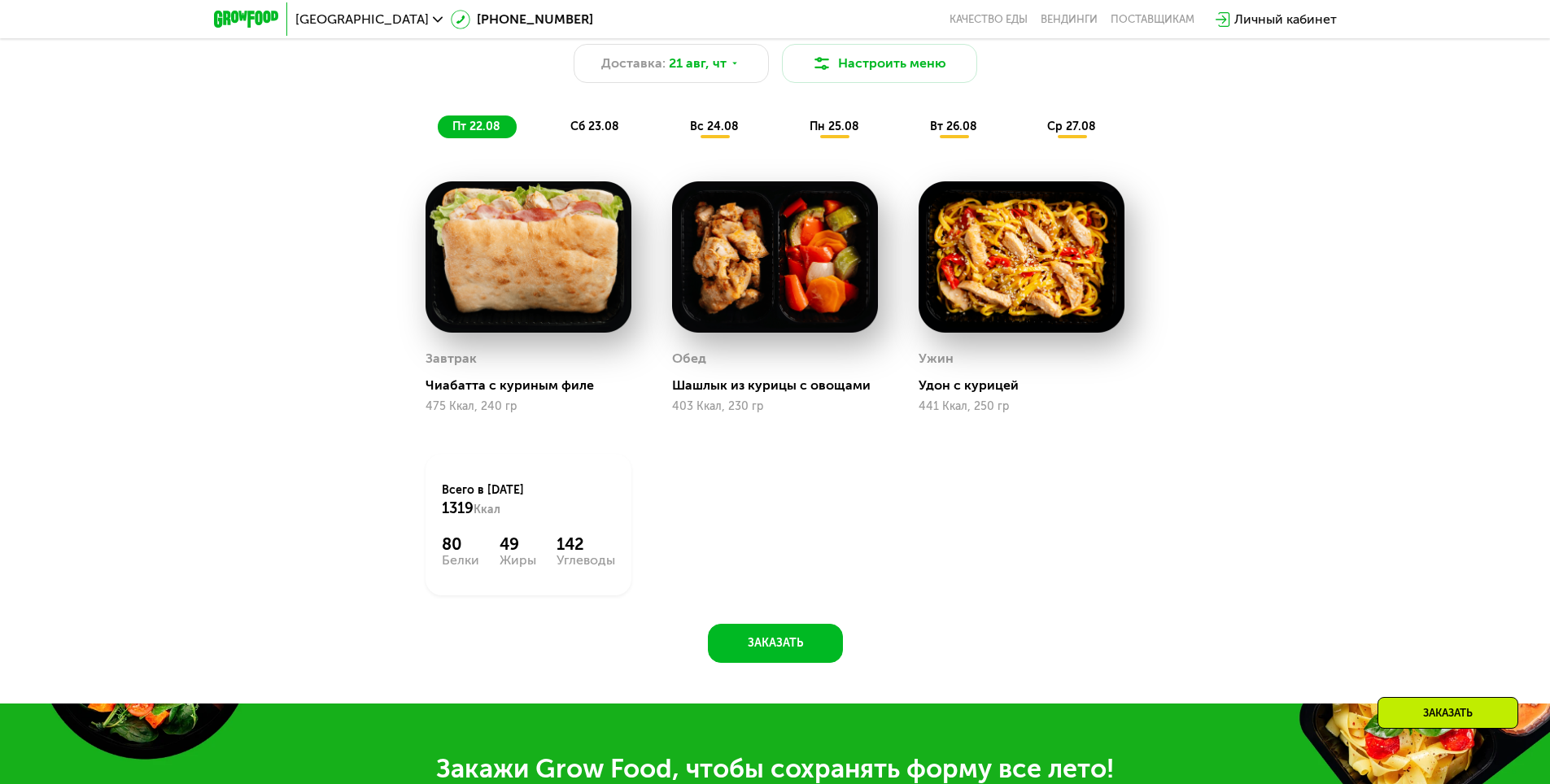
scroll to position [1035, 0]
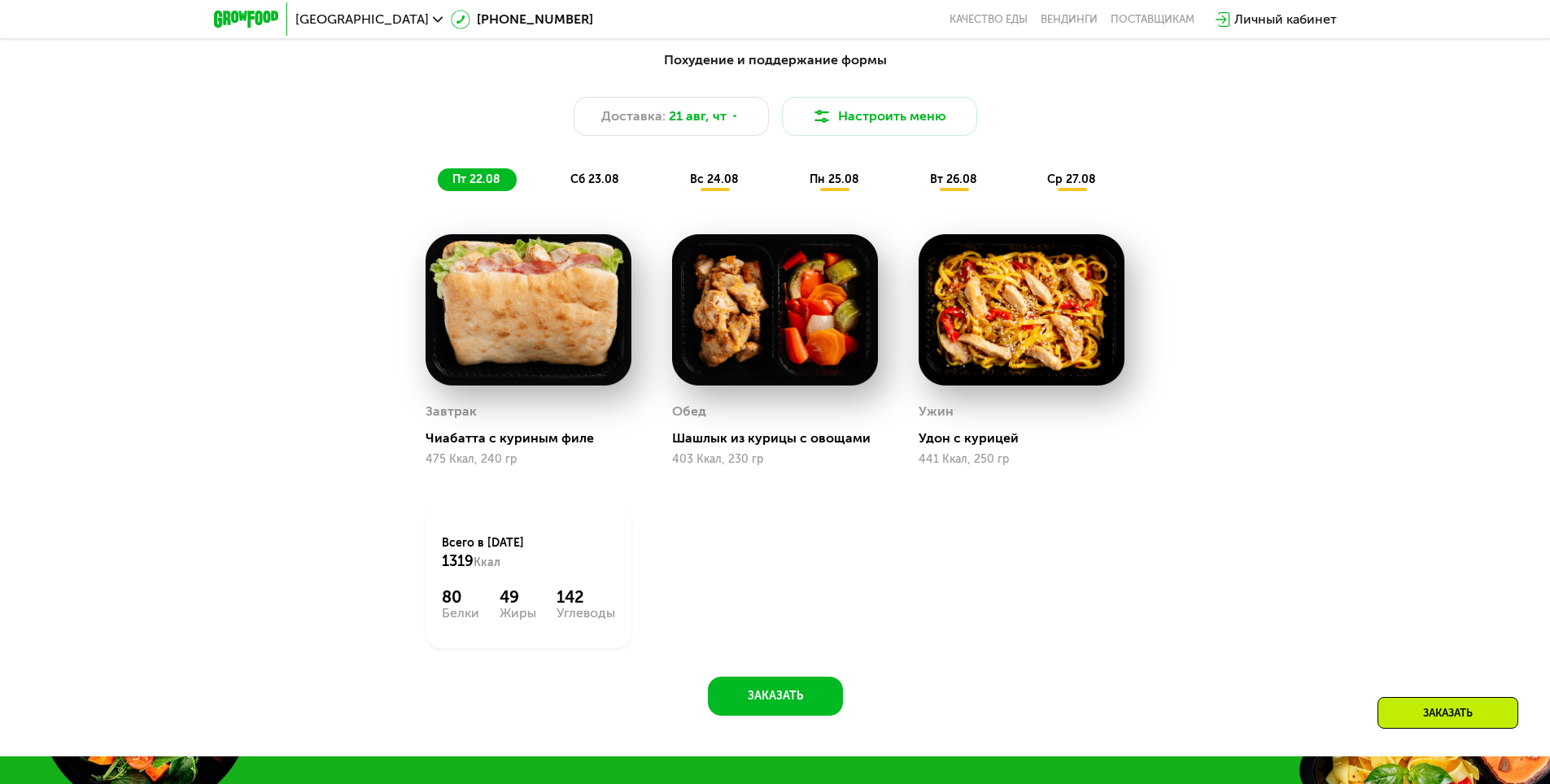
click at [835, 186] on span "пн 25.08" at bounding box center [834, 179] width 49 height 14
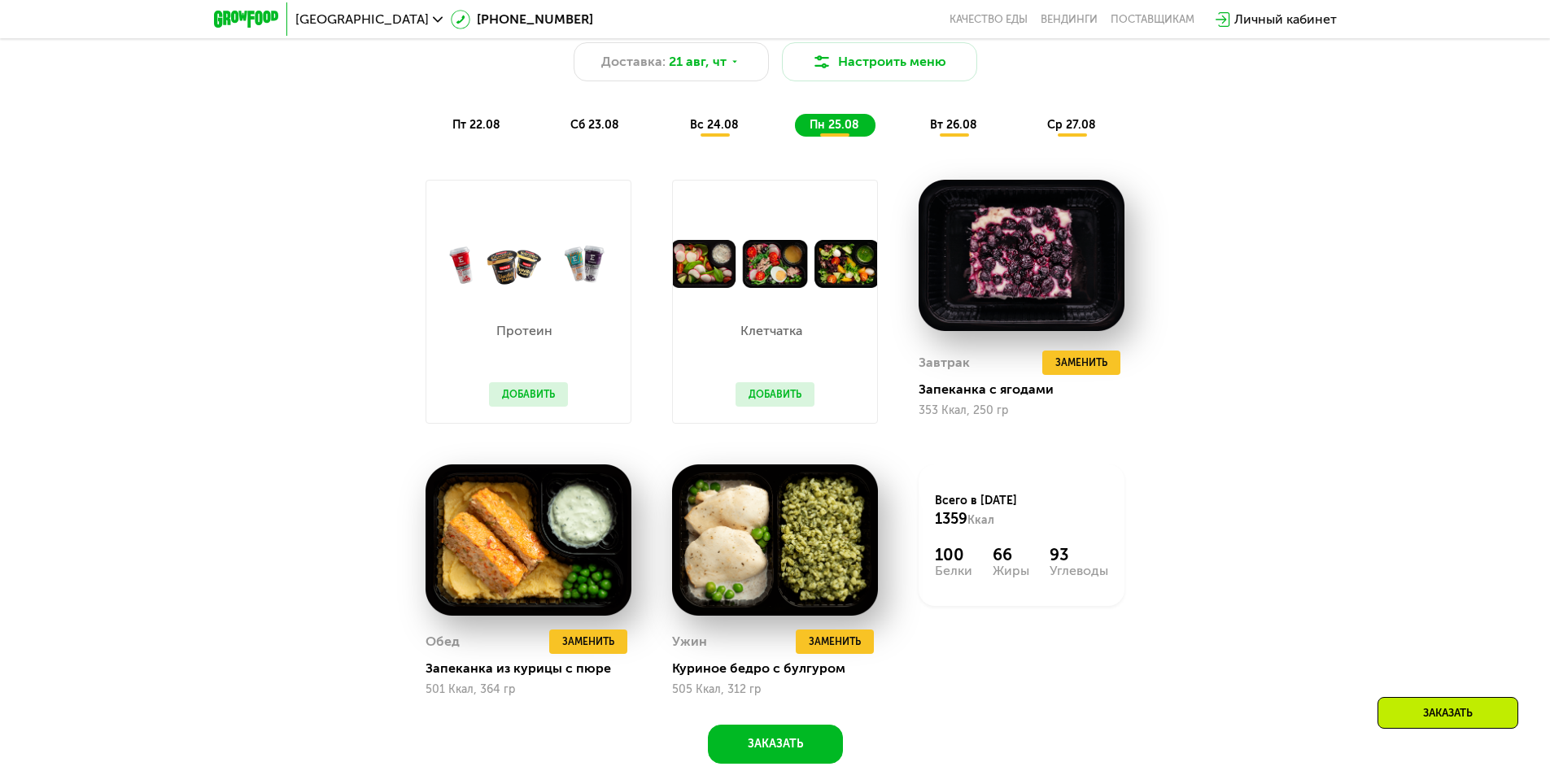
scroll to position [955, 0]
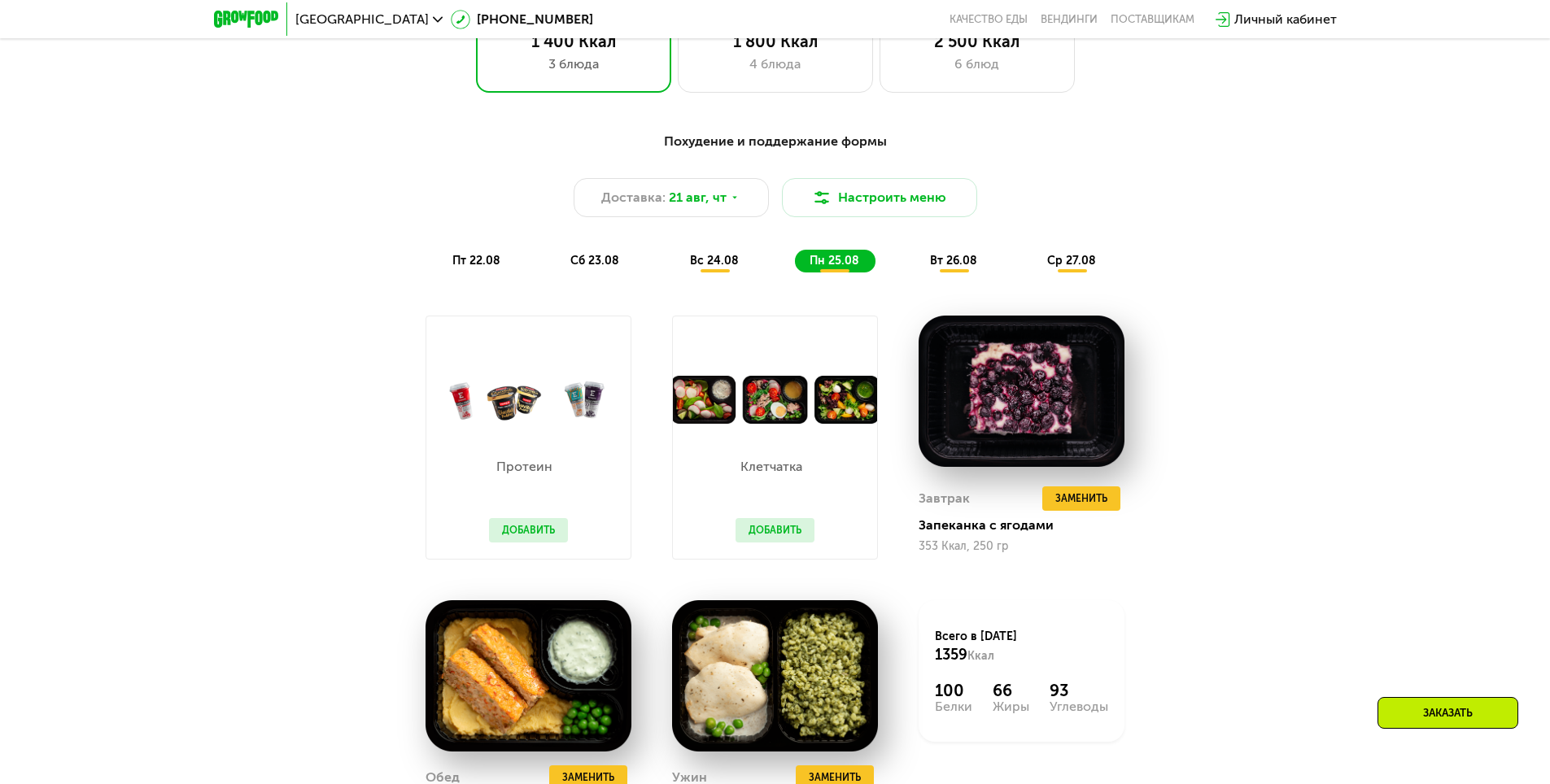
click at [953, 261] on span "вт 26.08" at bounding box center [953, 260] width 47 height 14
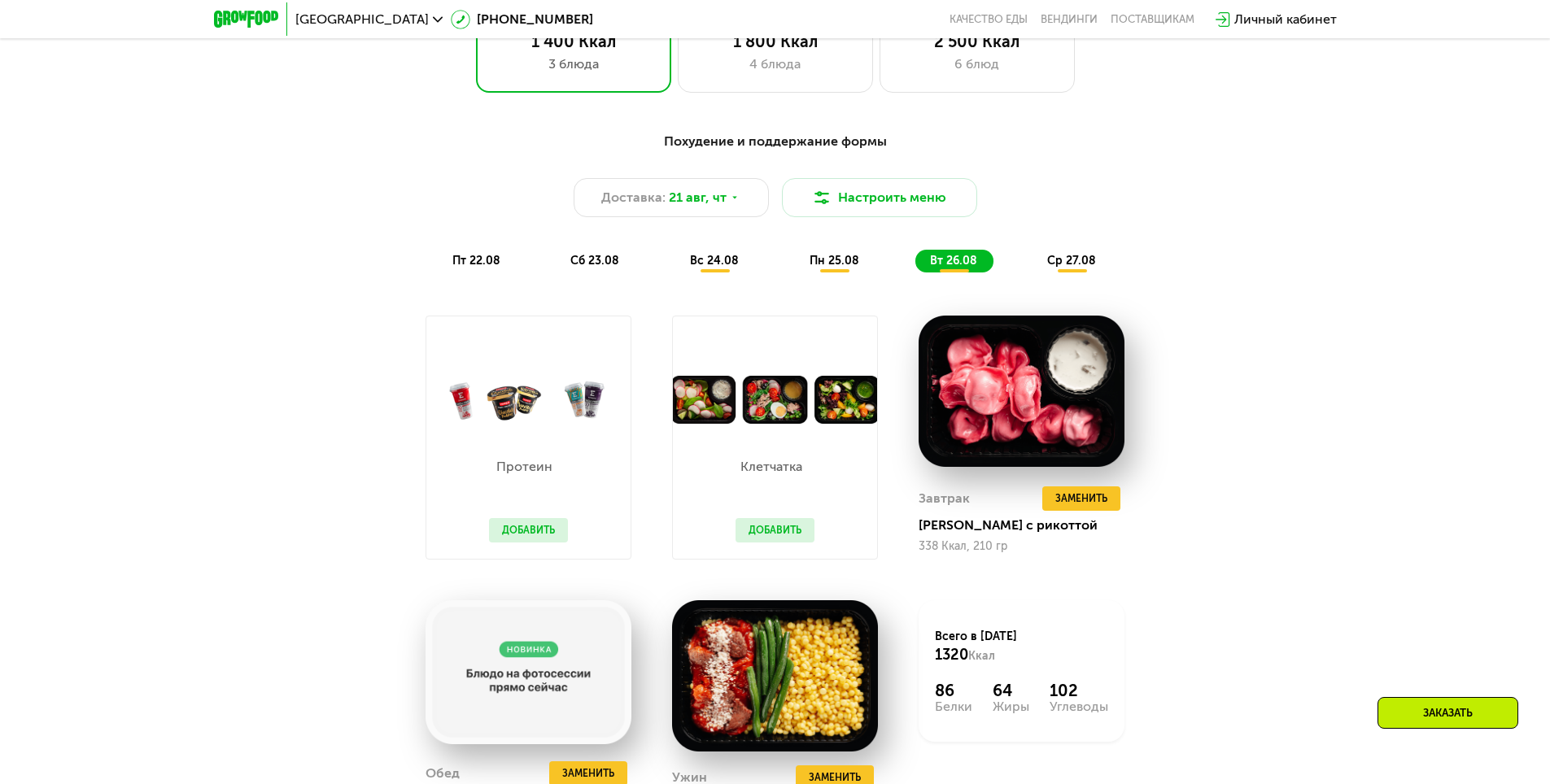
click at [1079, 266] on span "ср 27.08" at bounding box center [1070, 260] width 48 height 14
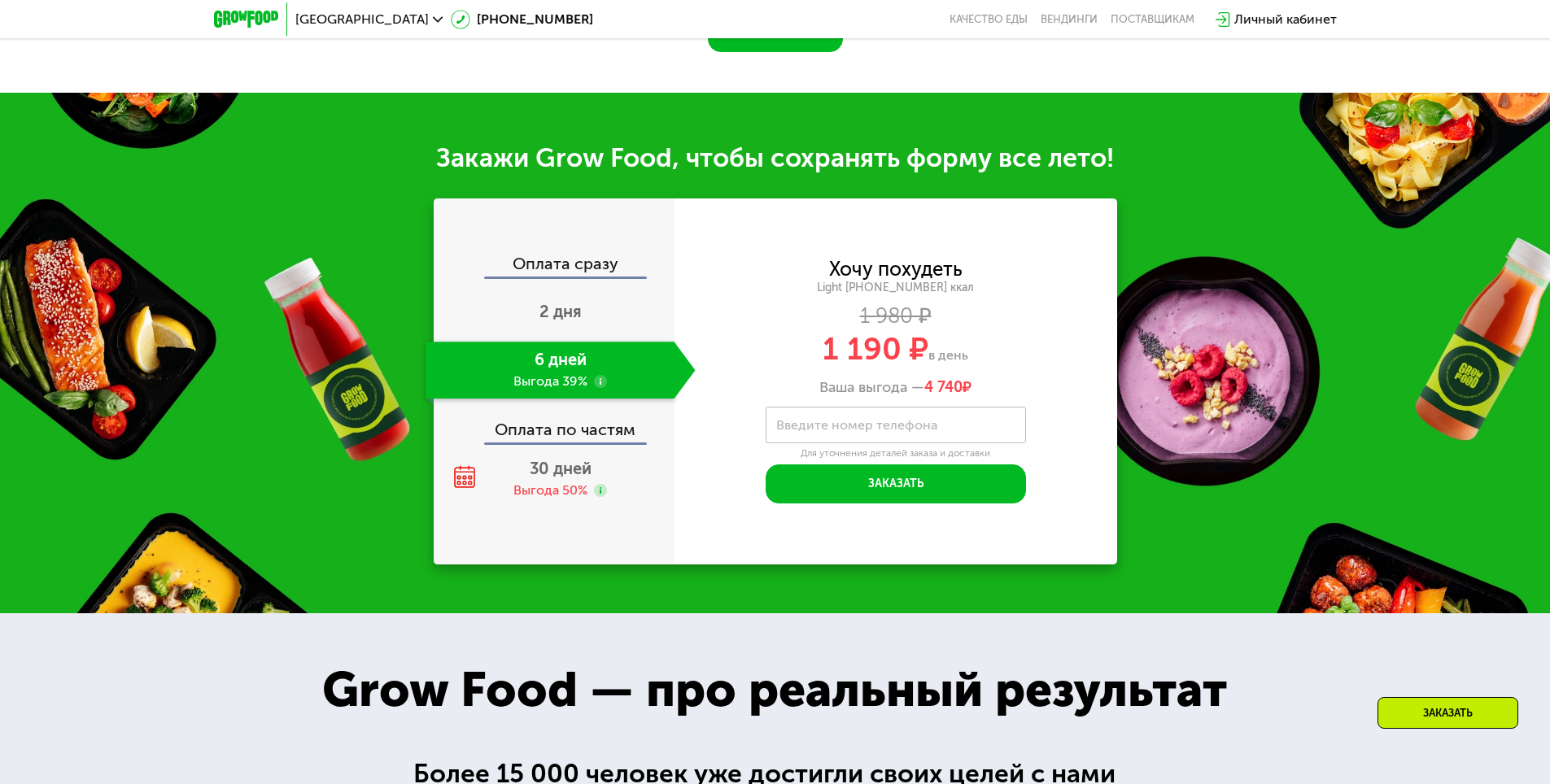
scroll to position [1849, 0]
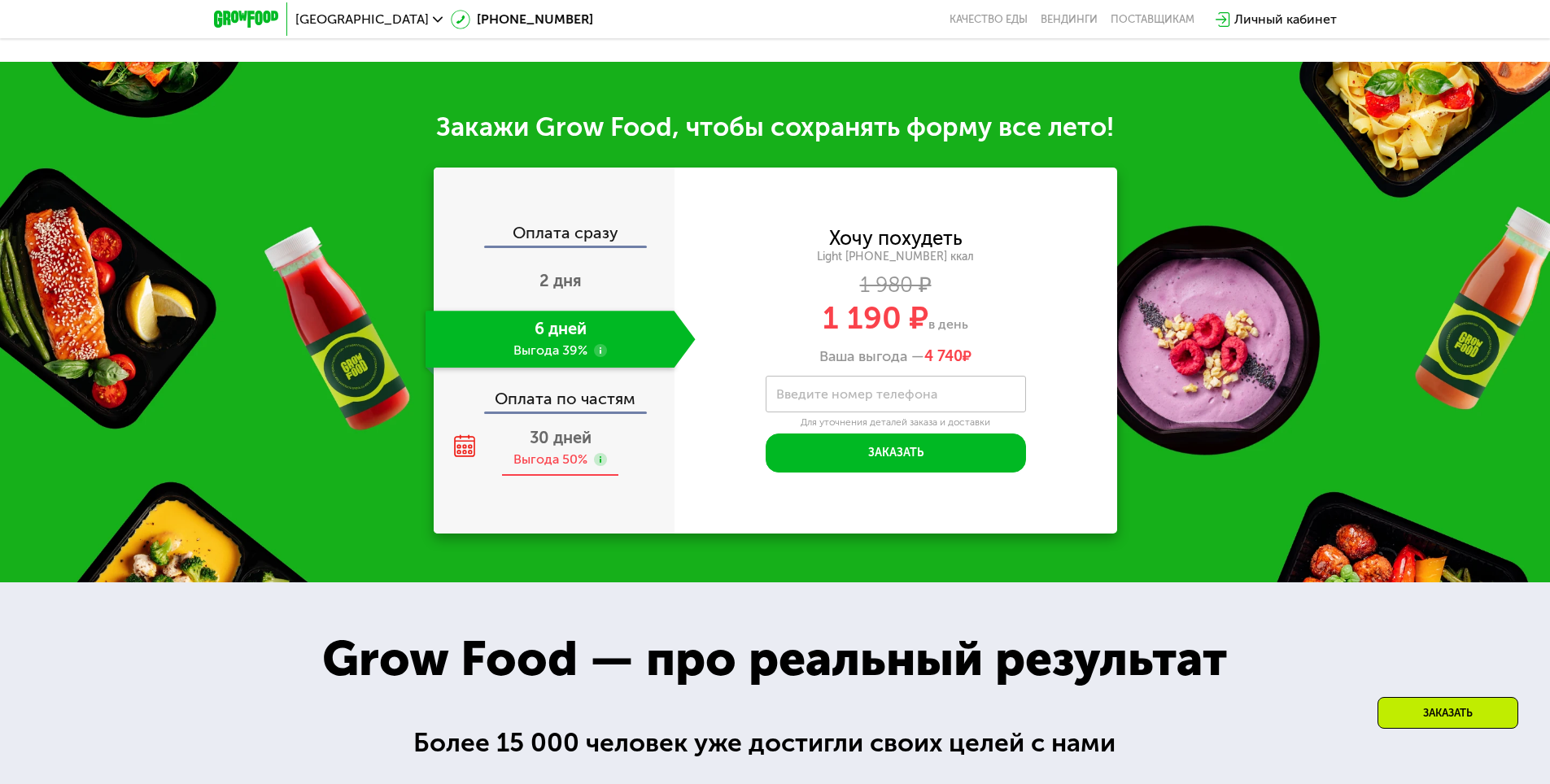
click at [553, 428] on span "30 дней" at bounding box center [560, 438] width 62 height 20
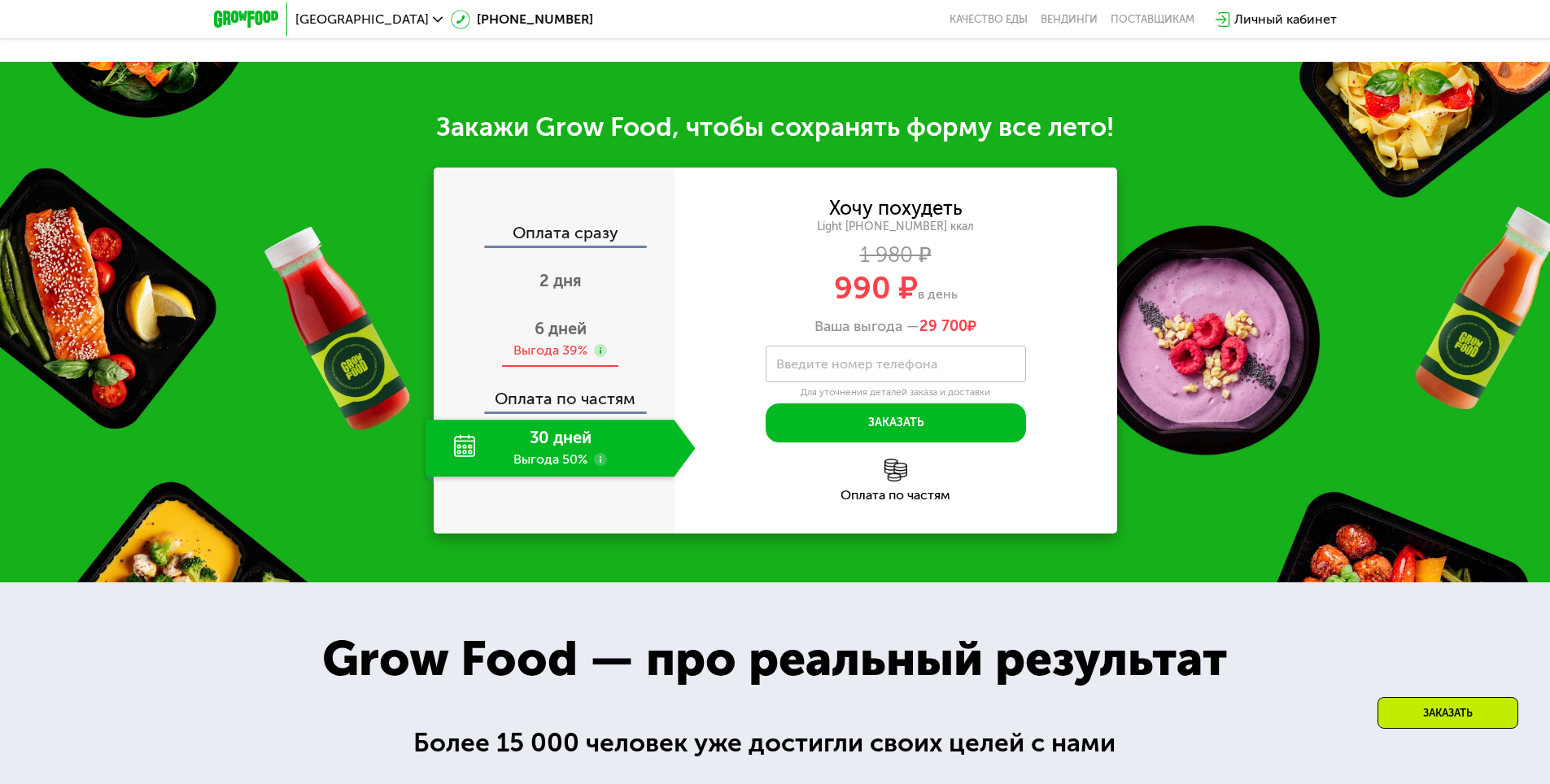
click at [564, 341] on div "Выгода 39%" at bounding box center [550, 350] width 74 height 18
